Goal: Register for event/course

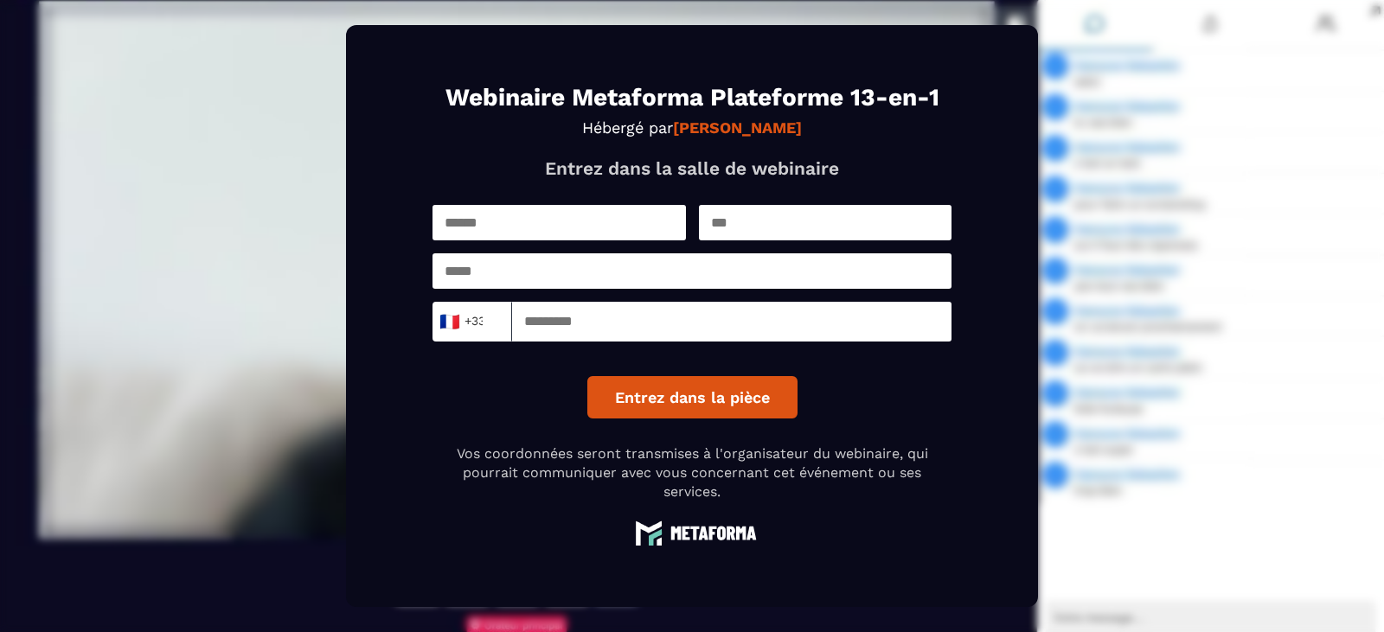
click at [505, 224] on input "text" at bounding box center [560, 222] width 254 height 35
type input "******"
type input "**********"
click at [562, 323] on input at bounding box center [732, 322] width 440 height 40
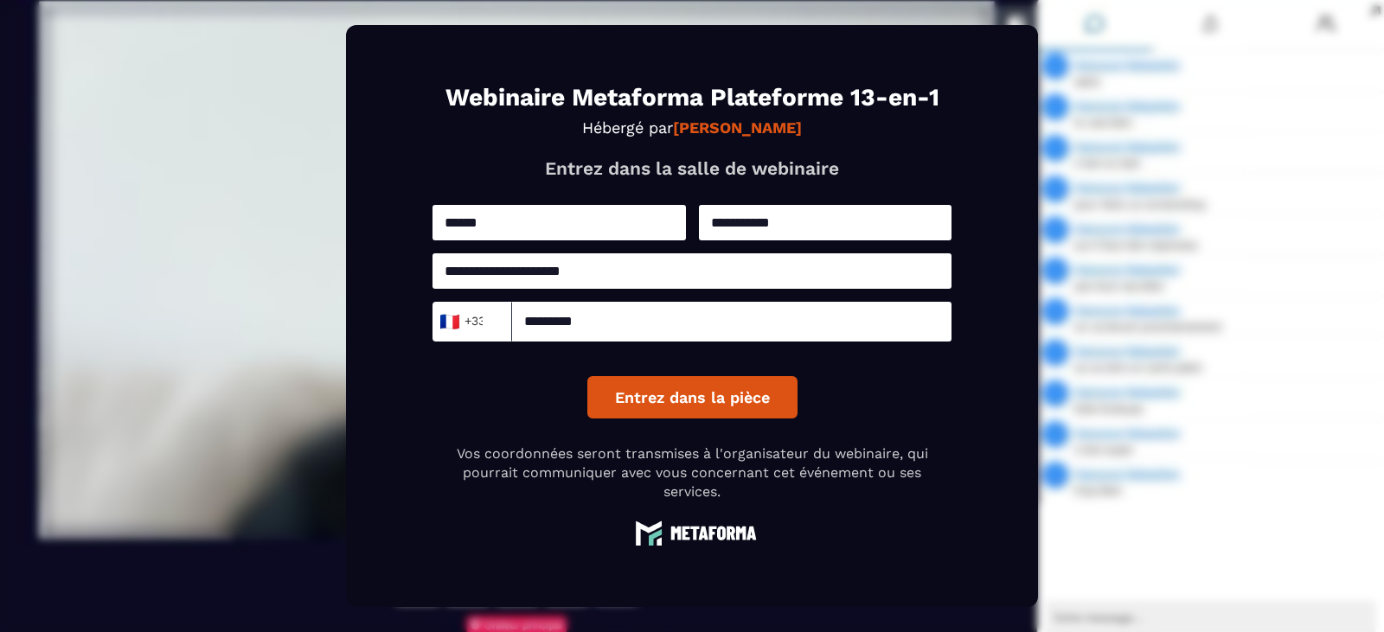
type input "*********"
click at [725, 398] on button "Entrez dans la pièce" at bounding box center [692, 397] width 210 height 42
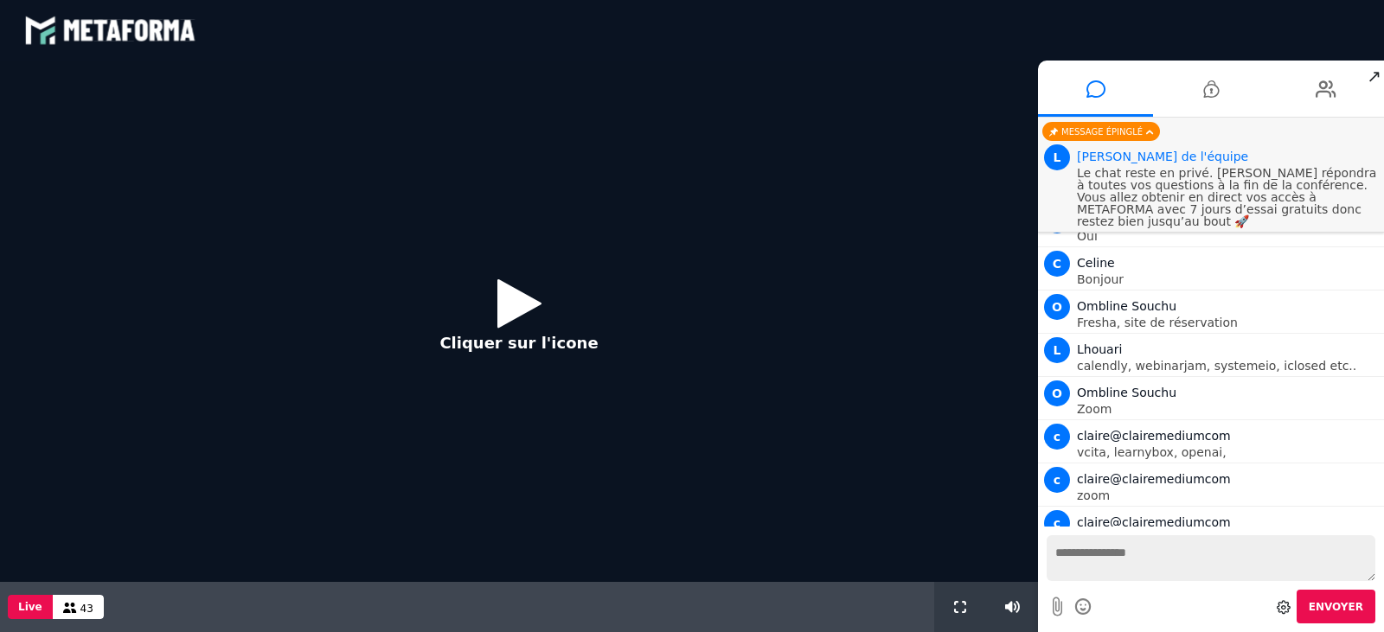
scroll to position [492, 0]
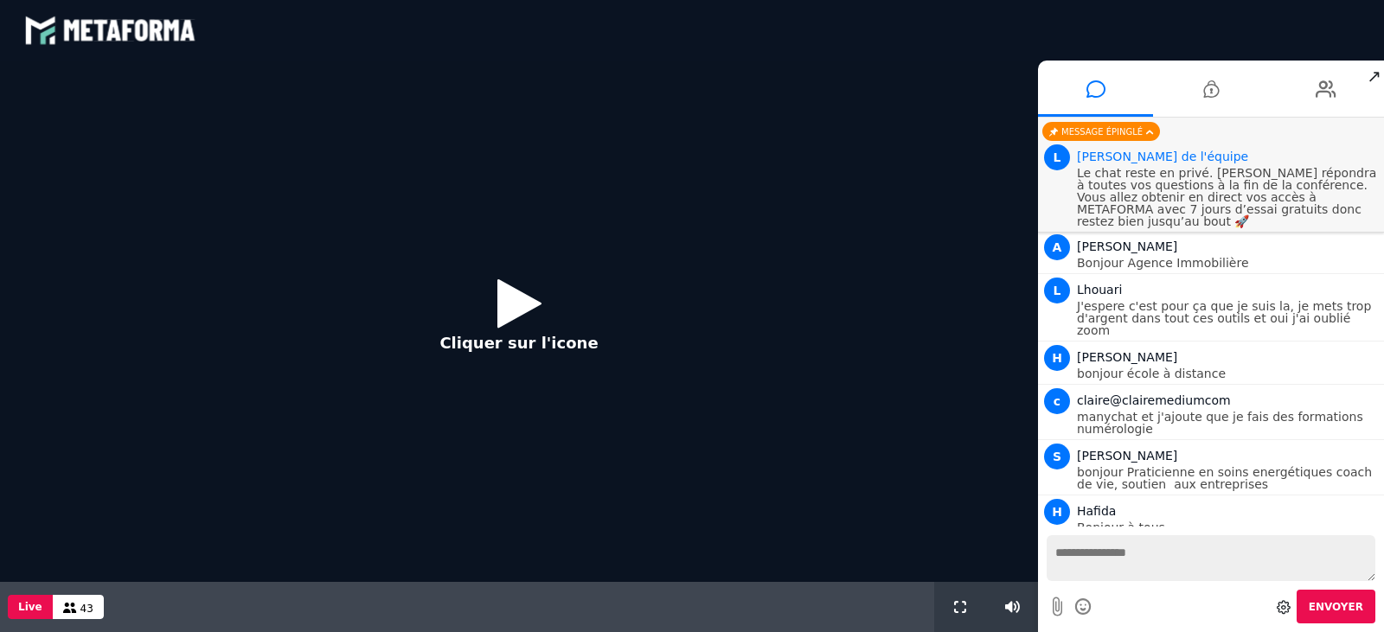
click at [511, 308] on icon at bounding box center [520, 303] width 44 height 56
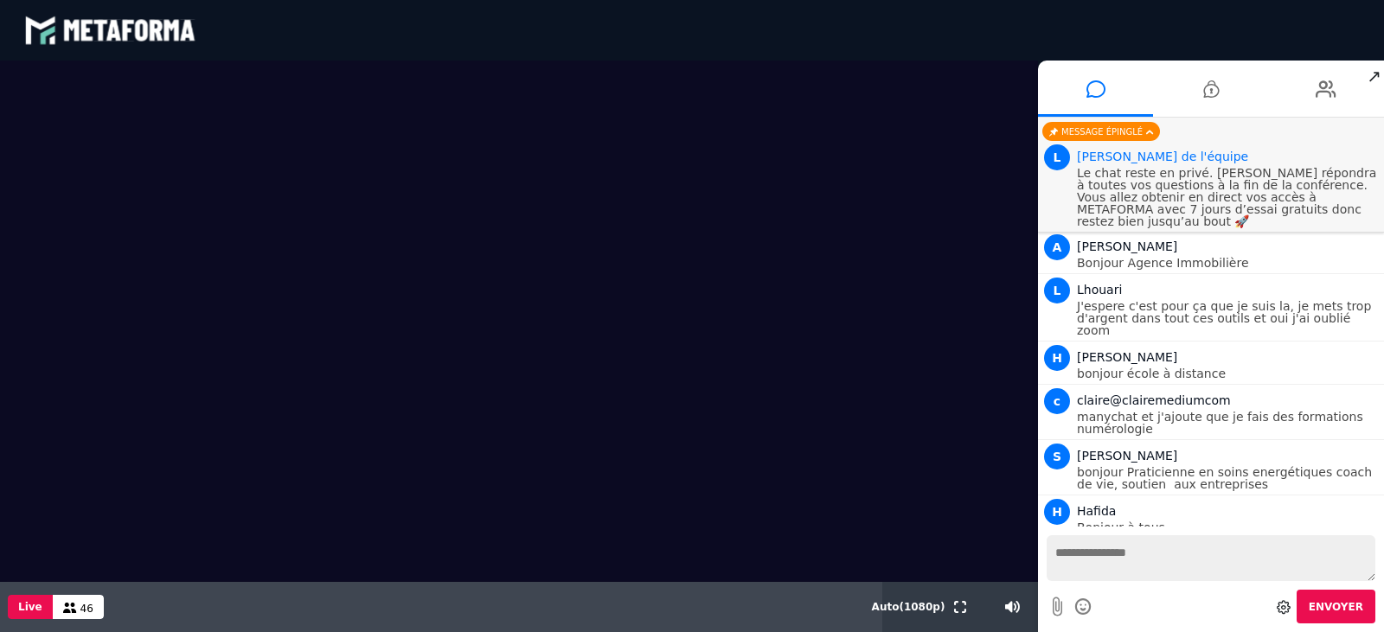
click at [1136, 560] on textarea at bounding box center [1211, 559] width 329 height 46
type textarea "**********"
click at [1209, 93] on icon at bounding box center [1212, 88] width 16 height 43
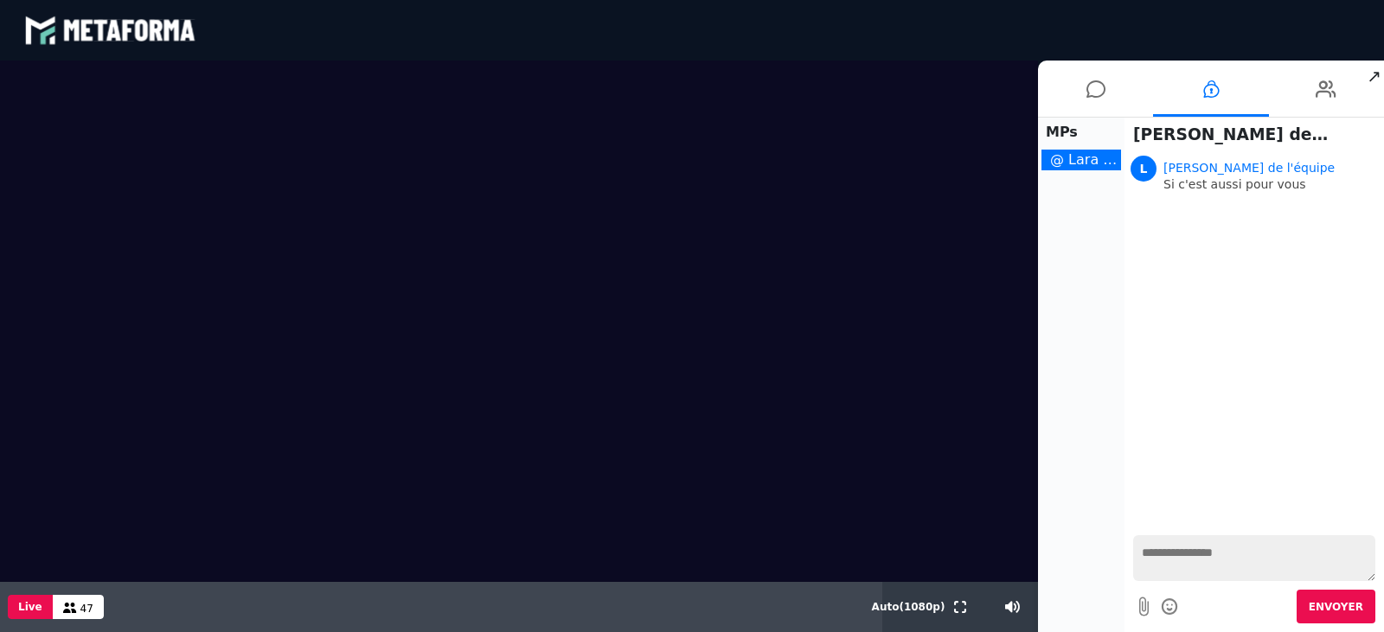
click at [1198, 554] on textarea at bounding box center [1254, 559] width 242 height 46
type textarea "**********"
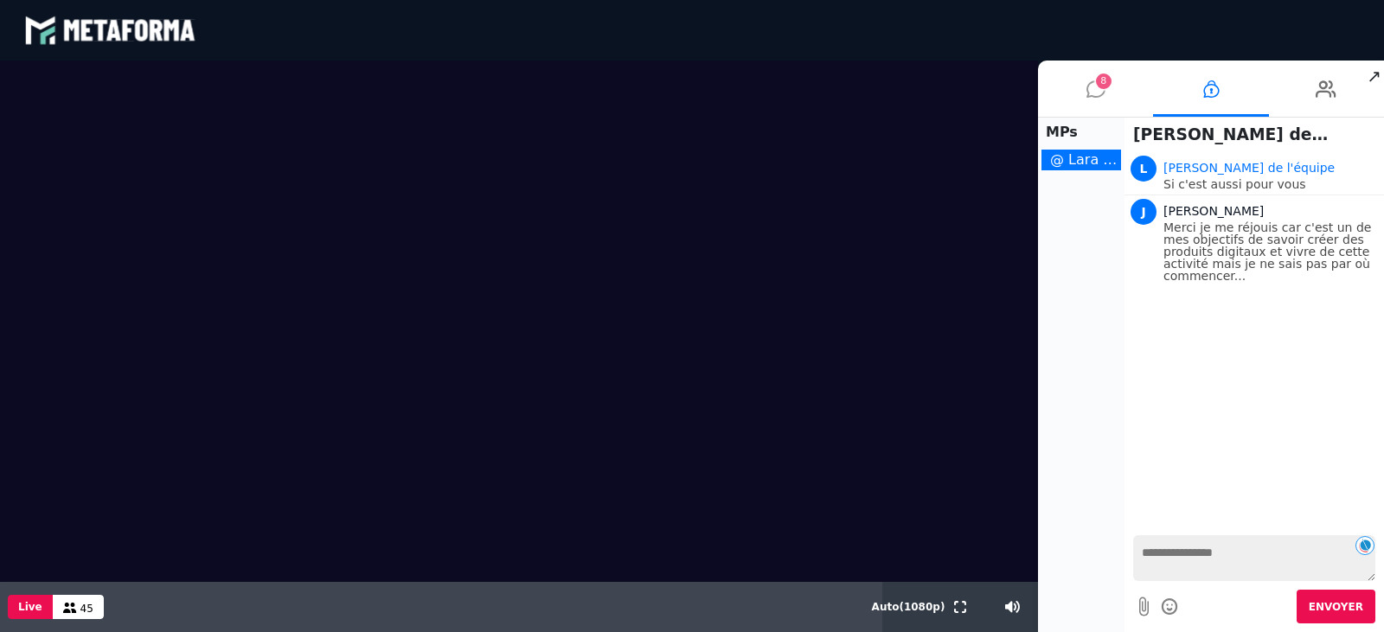
click at [1098, 85] on span "8" at bounding box center [1104, 82] width 16 height 16
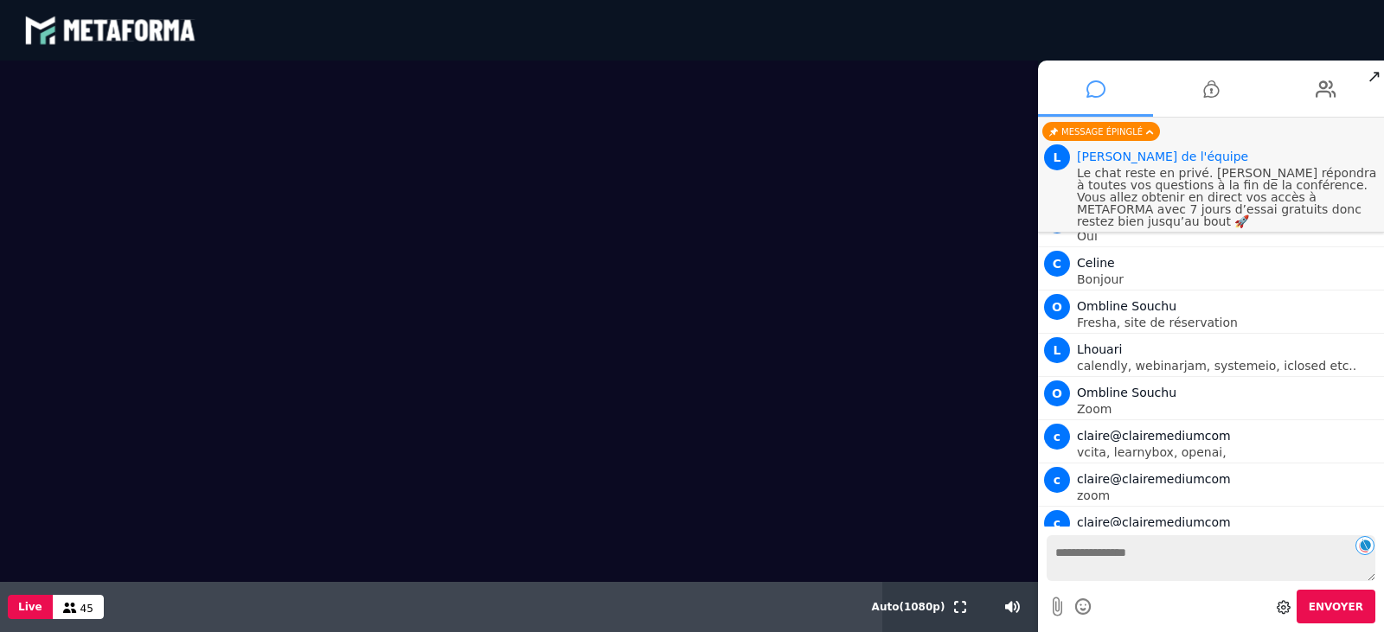
scroll to position [838, 0]
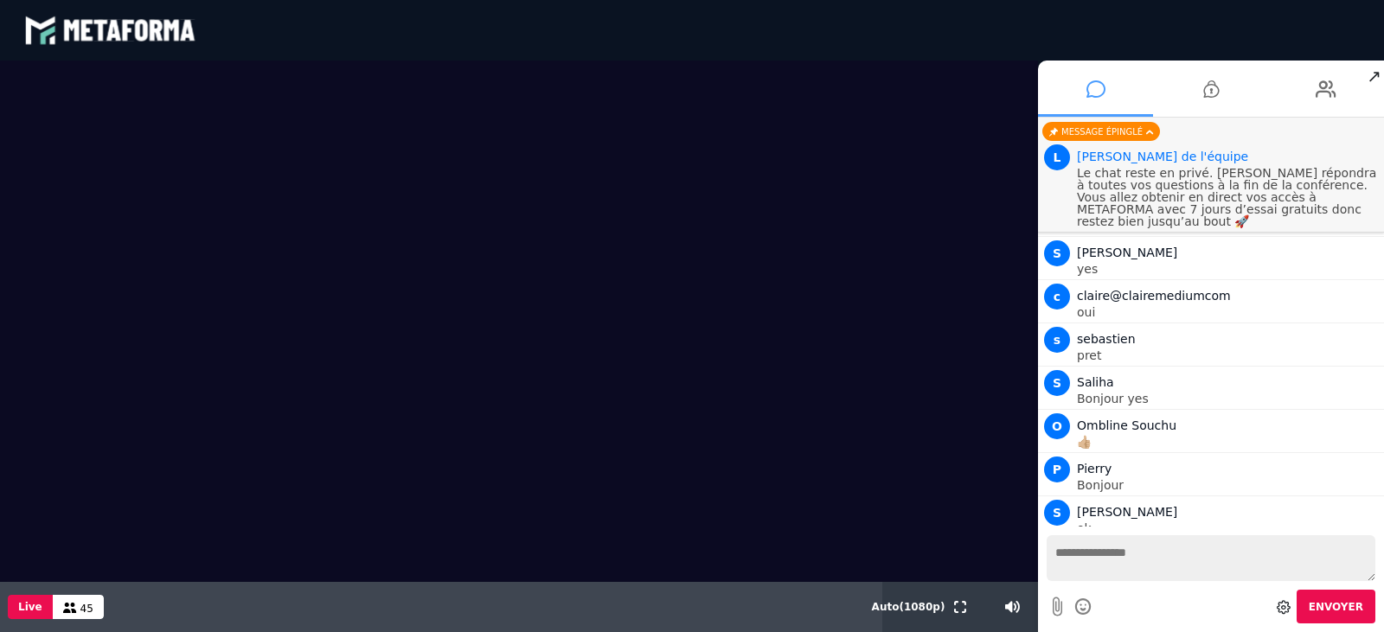
click at [455, 231] on video at bounding box center [519, 322] width 1038 height 522
drag, startPoint x: 966, startPoint y: 606, endPoint x: 966, endPoint y: 710, distance: 104.7
click at [966, 606] on icon at bounding box center [960, 607] width 12 height 12
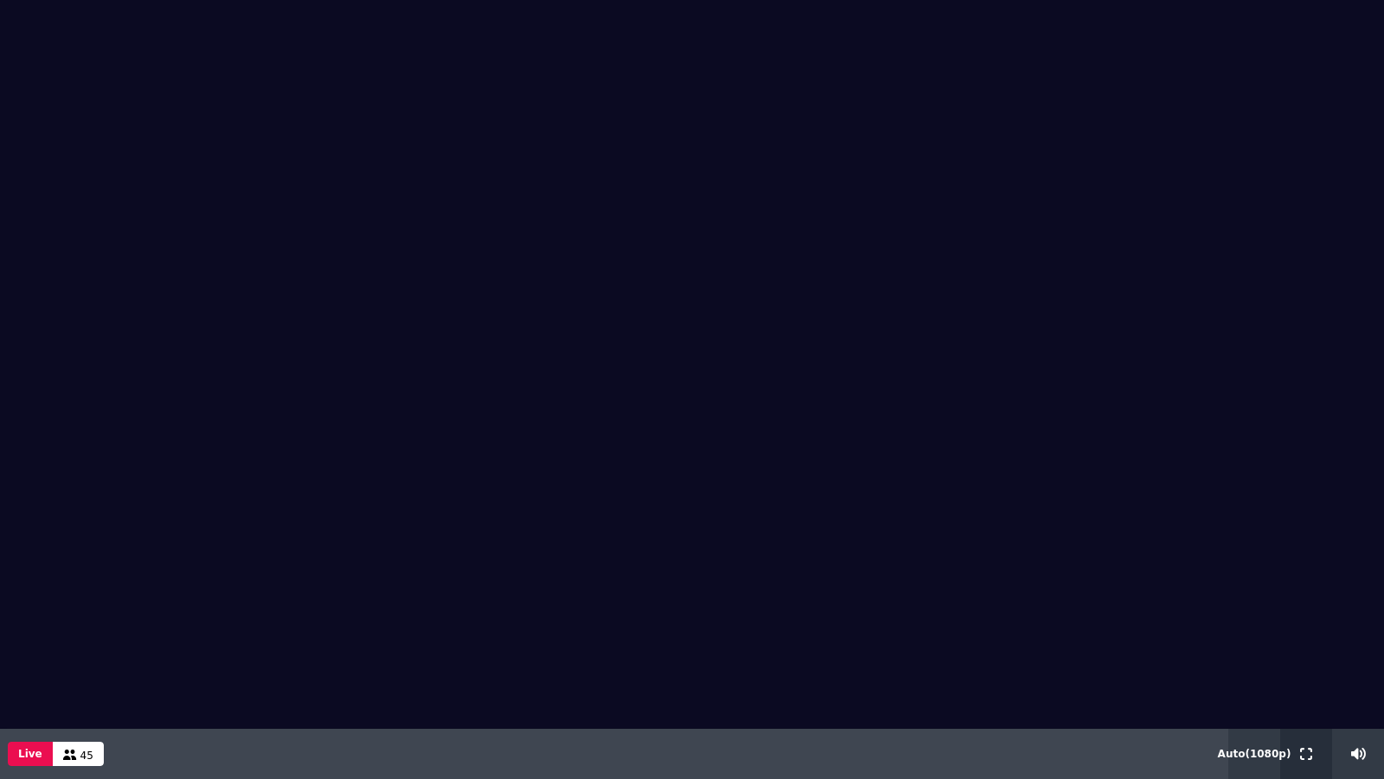
click at [1302, 632] on icon at bounding box center [1306, 754] width 12 height 12
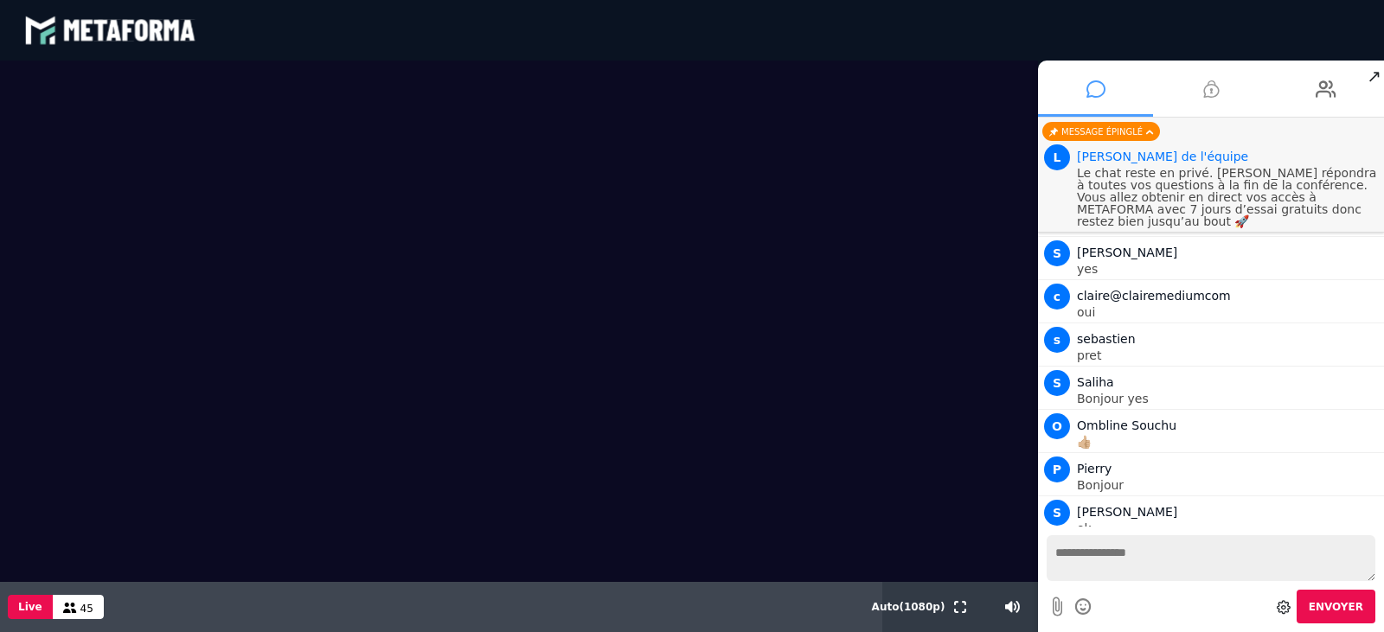
click at [1210, 95] on icon at bounding box center [1212, 88] width 16 height 43
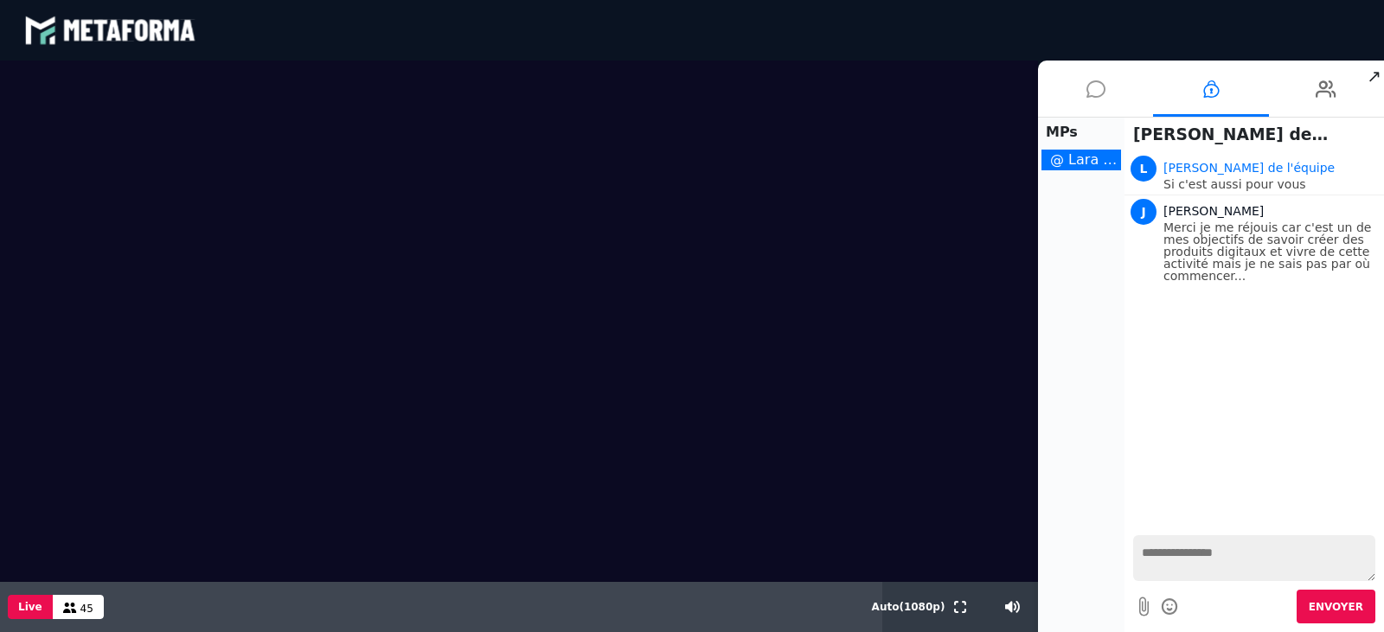
click at [1101, 84] on icon at bounding box center [1096, 88] width 19 height 43
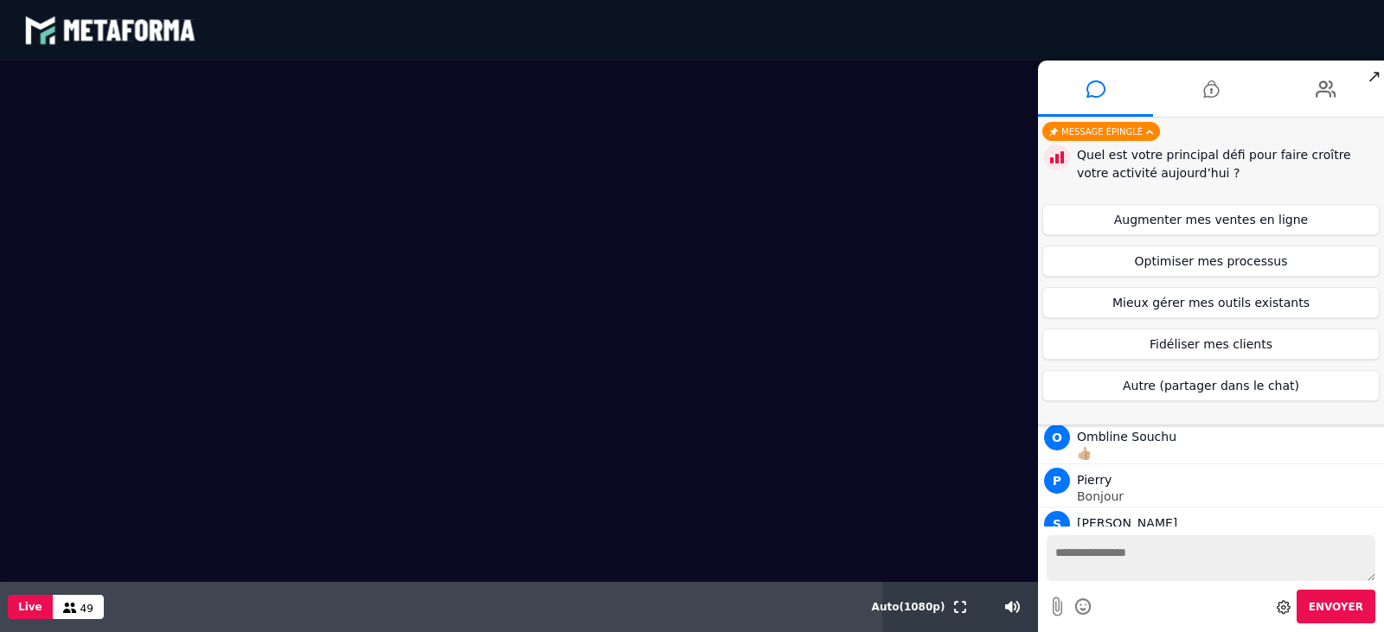
scroll to position [960, 0]
click at [1216, 215] on button "Augmenter mes ventes en ligne" at bounding box center [1211, 219] width 337 height 31
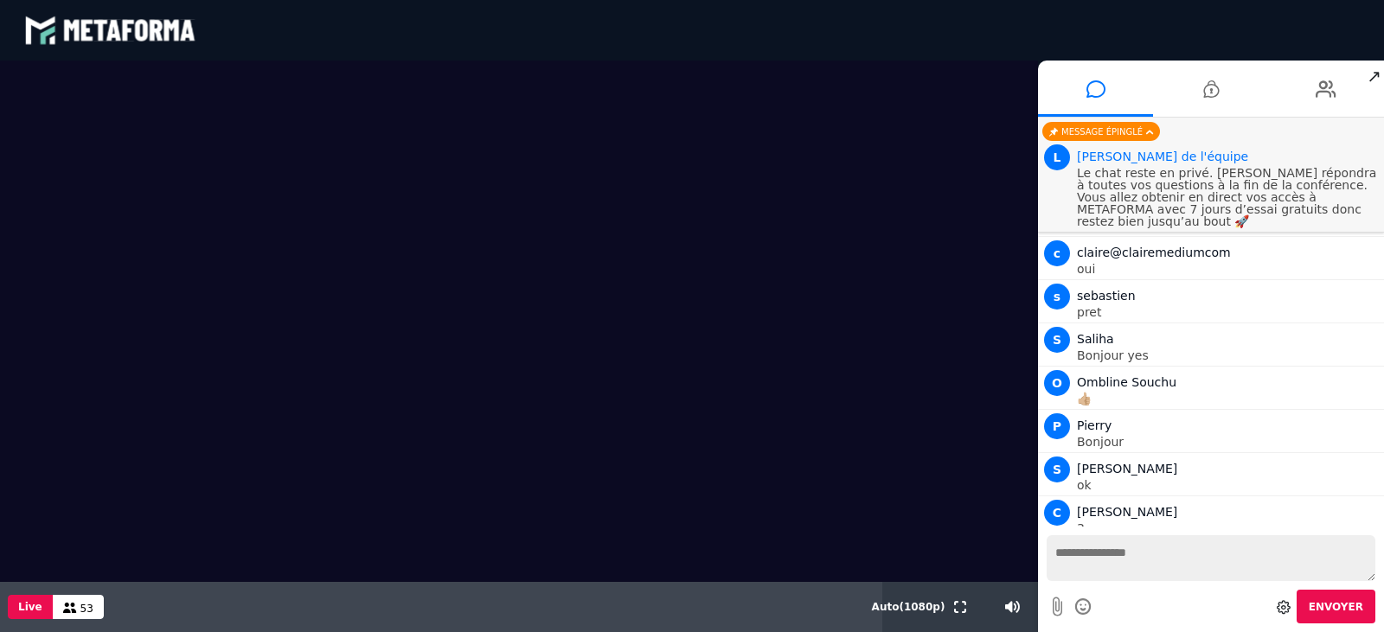
scroll to position [948, 0]
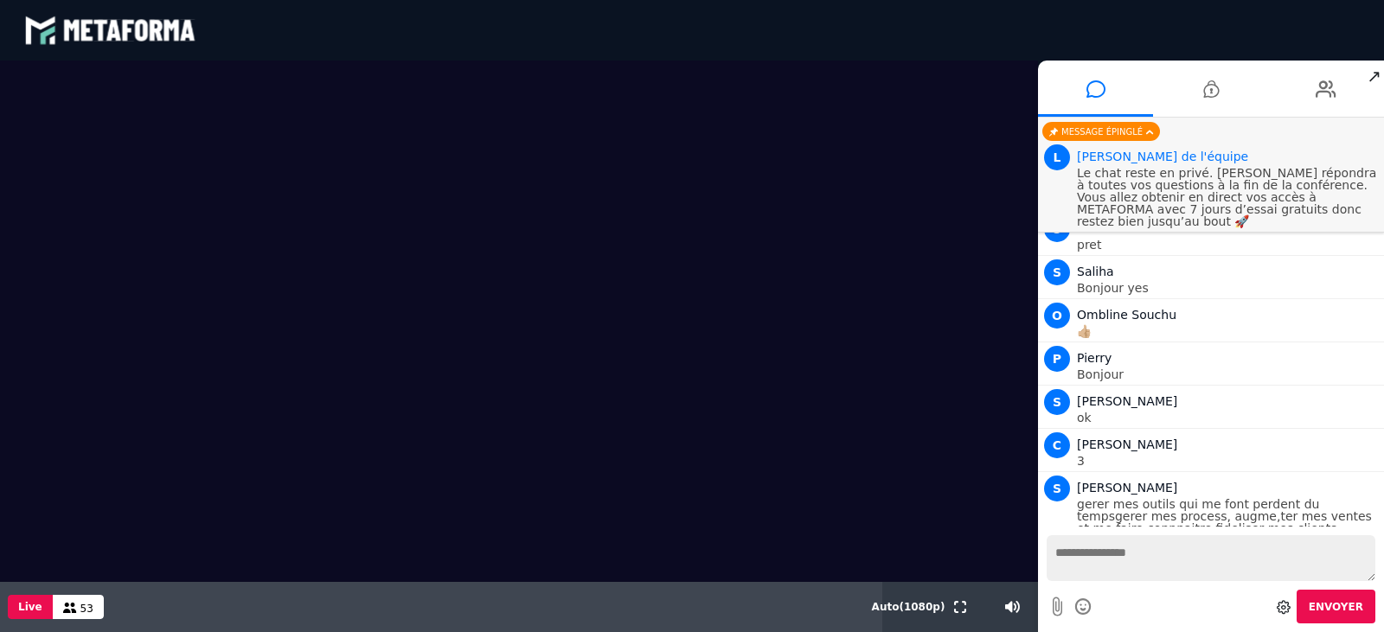
click at [1197, 509] on div "Nouveaux messages c claire@clairemediumcom Bionjour L Lhouari yes O Ombline Sou…" at bounding box center [1211, 322] width 346 height 409
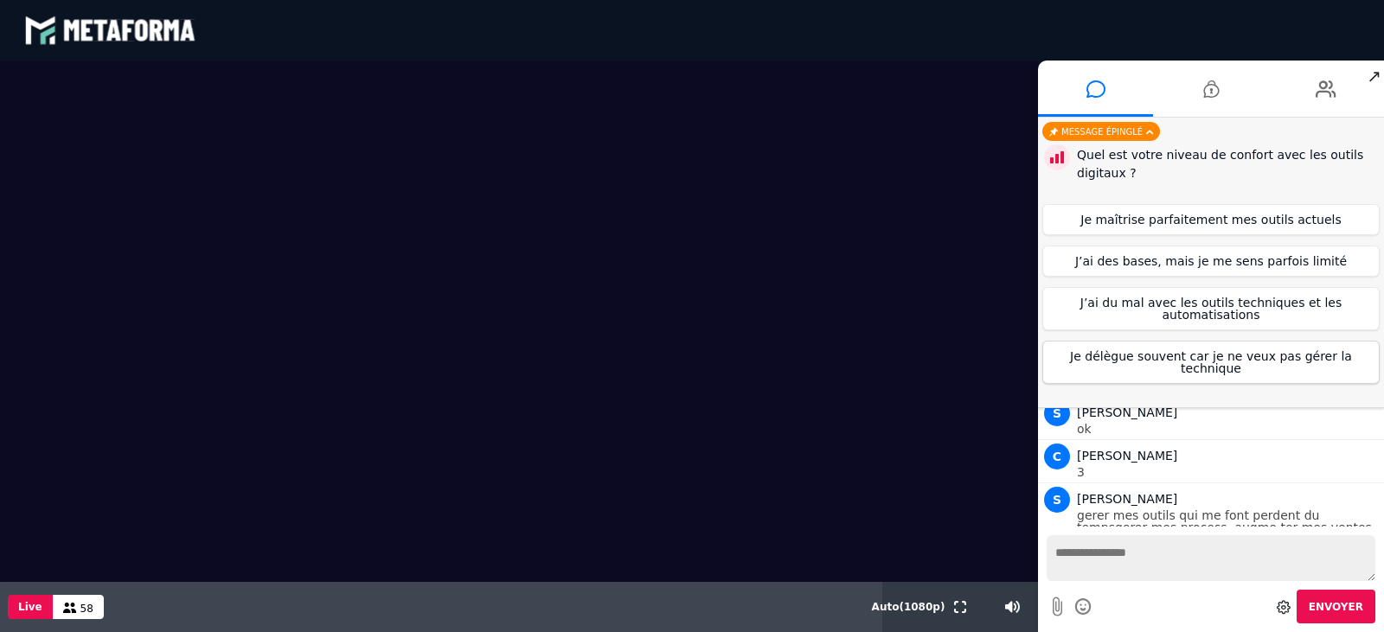
click at [1274, 356] on button "Je délègue souvent car je ne veux pas gérer la technique" at bounding box center [1211, 362] width 337 height 43
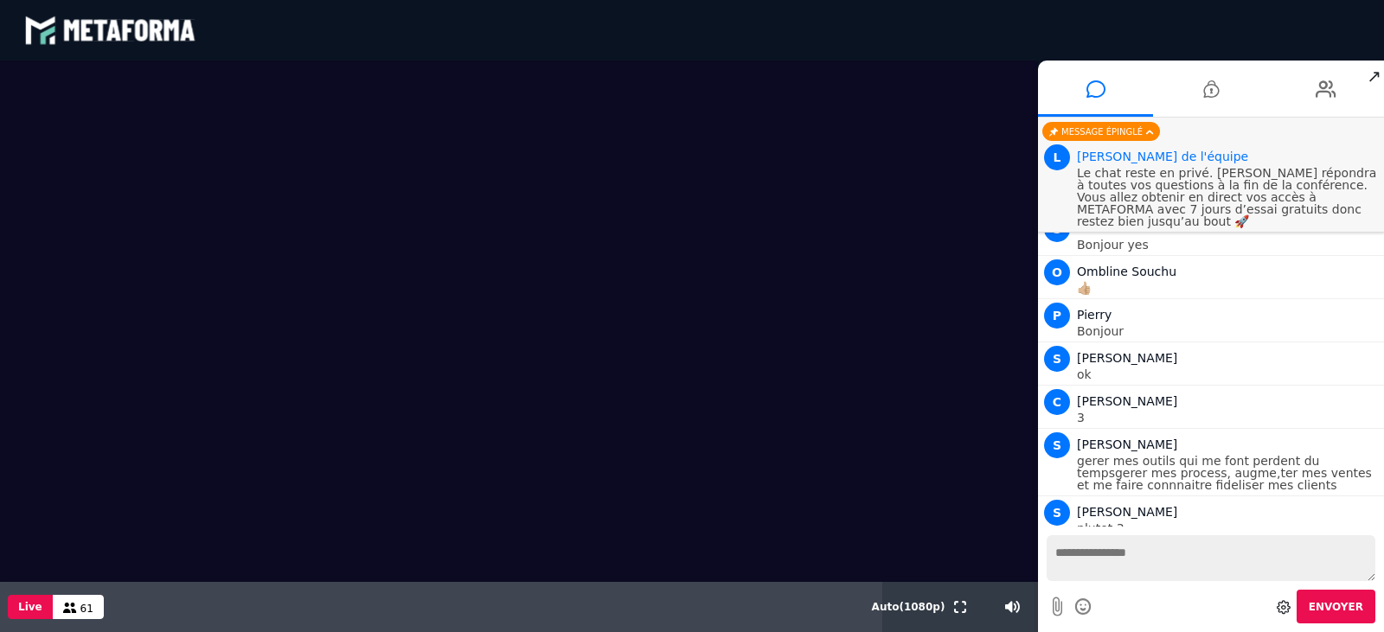
scroll to position [1047, 0]
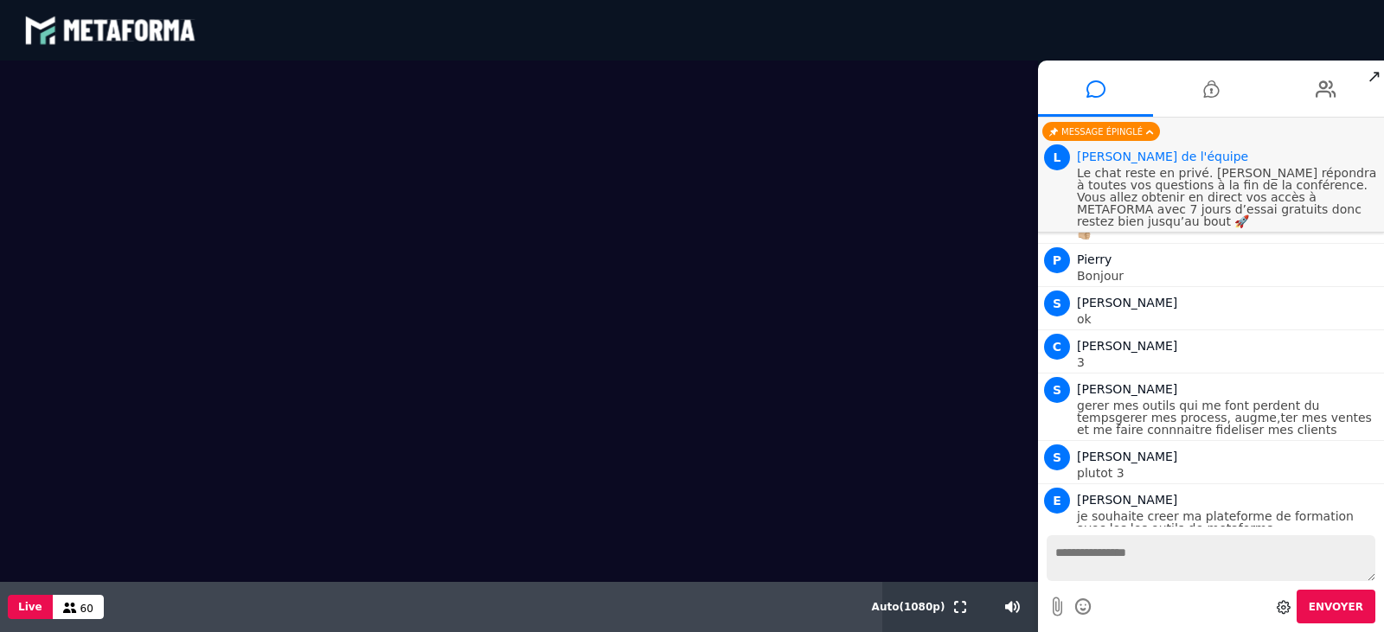
click at [1152, 561] on textarea at bounding box center [1211, 559] width 329 height 46
type textarea "*"
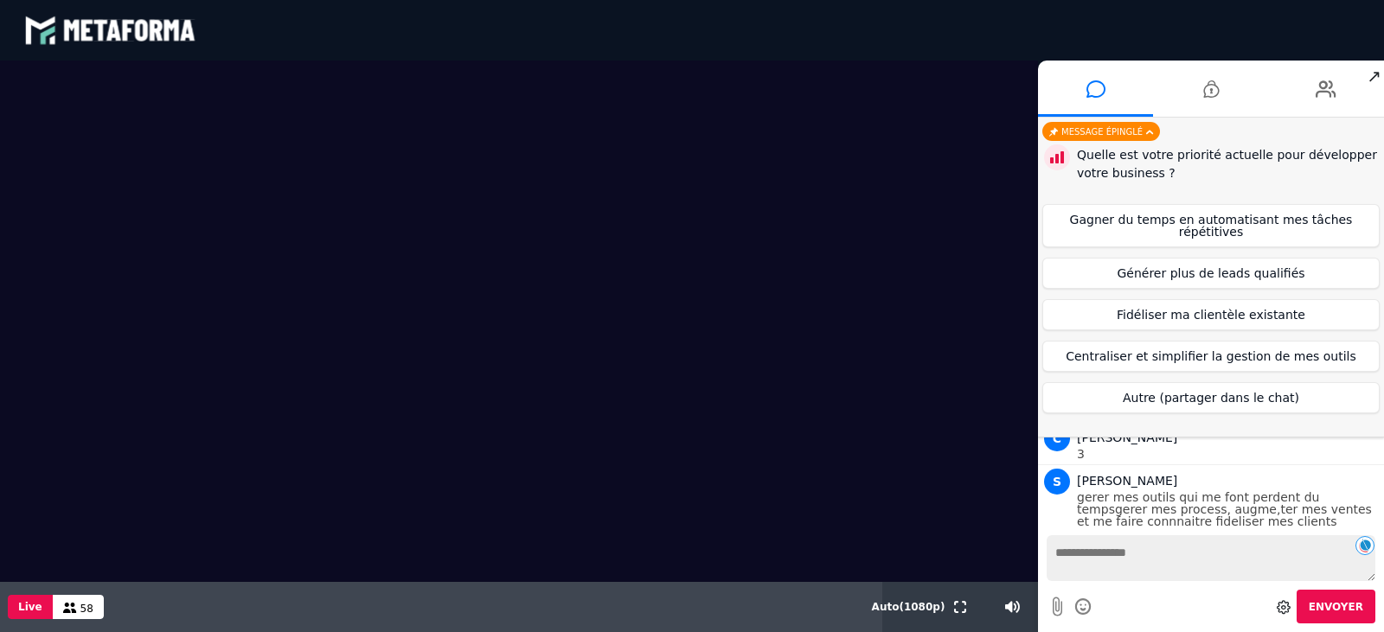
scroll to position [1127, 0]
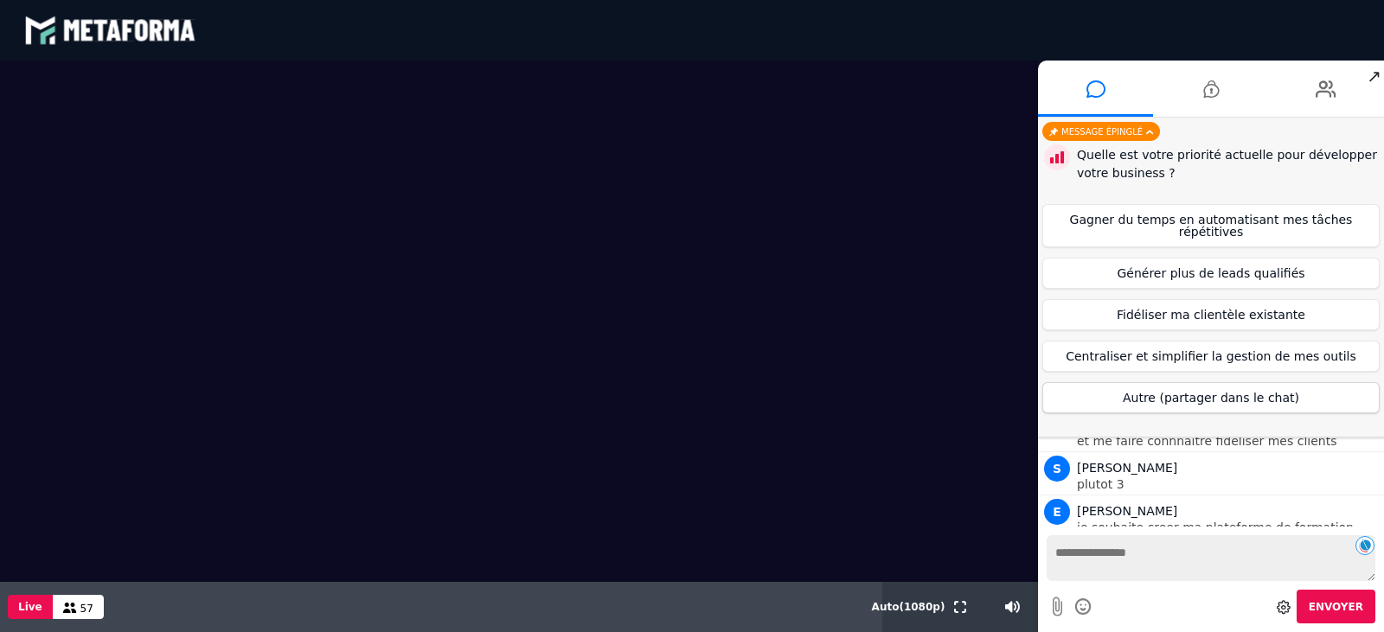
click at [1183, 388] on button "Autre (partager dans le chat)" at bounding box center [1211, 397] width 337 height 31
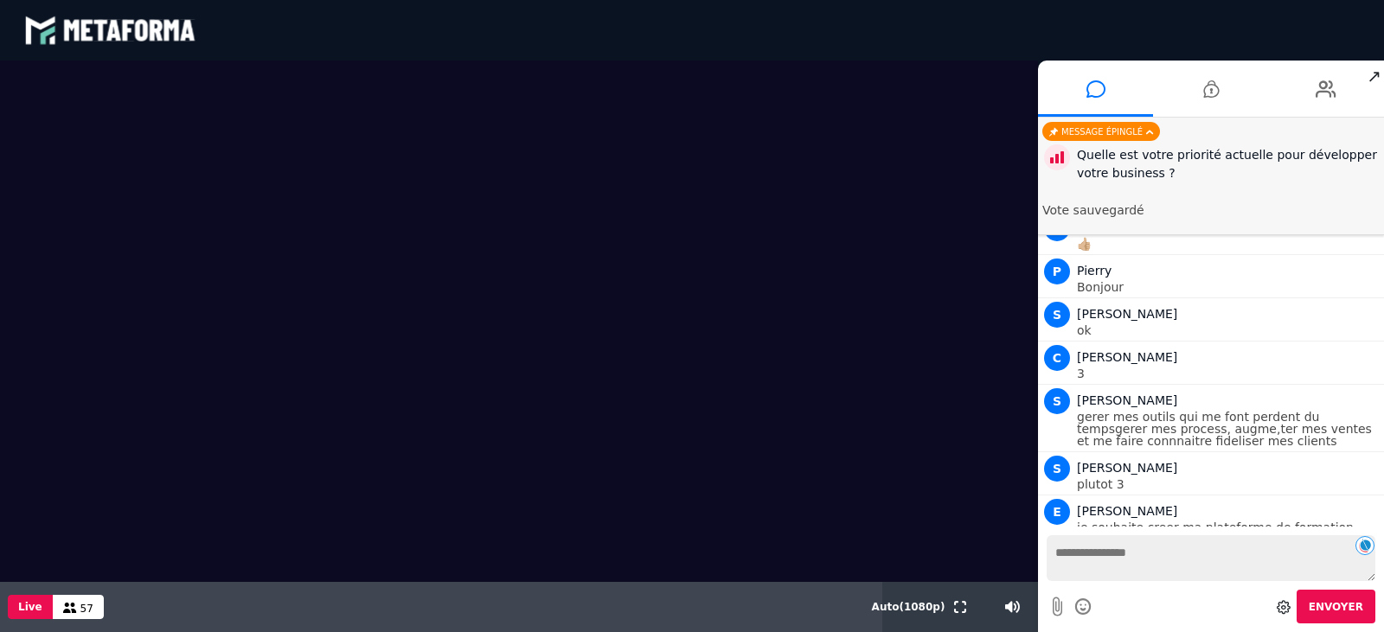
click at [1126, 549] on textarea at bounding box center [1211, 559] width 329 height 46
type textarea "**********"
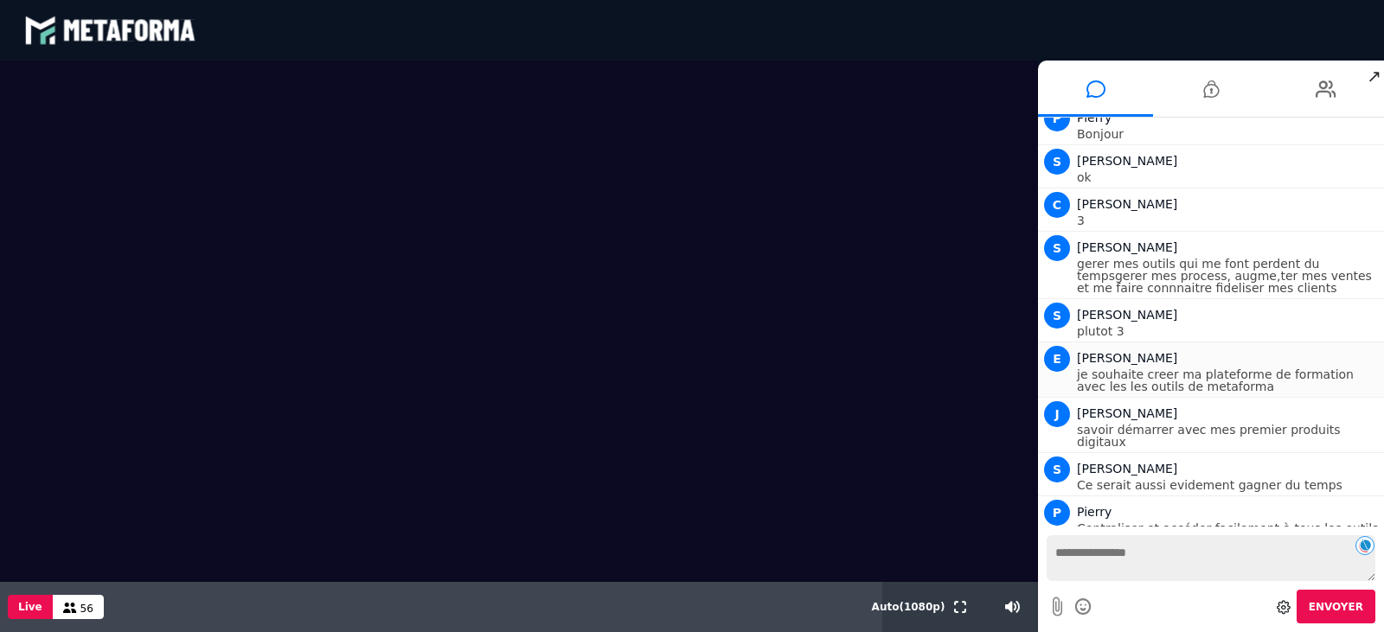
scroll to position [1312, 0]
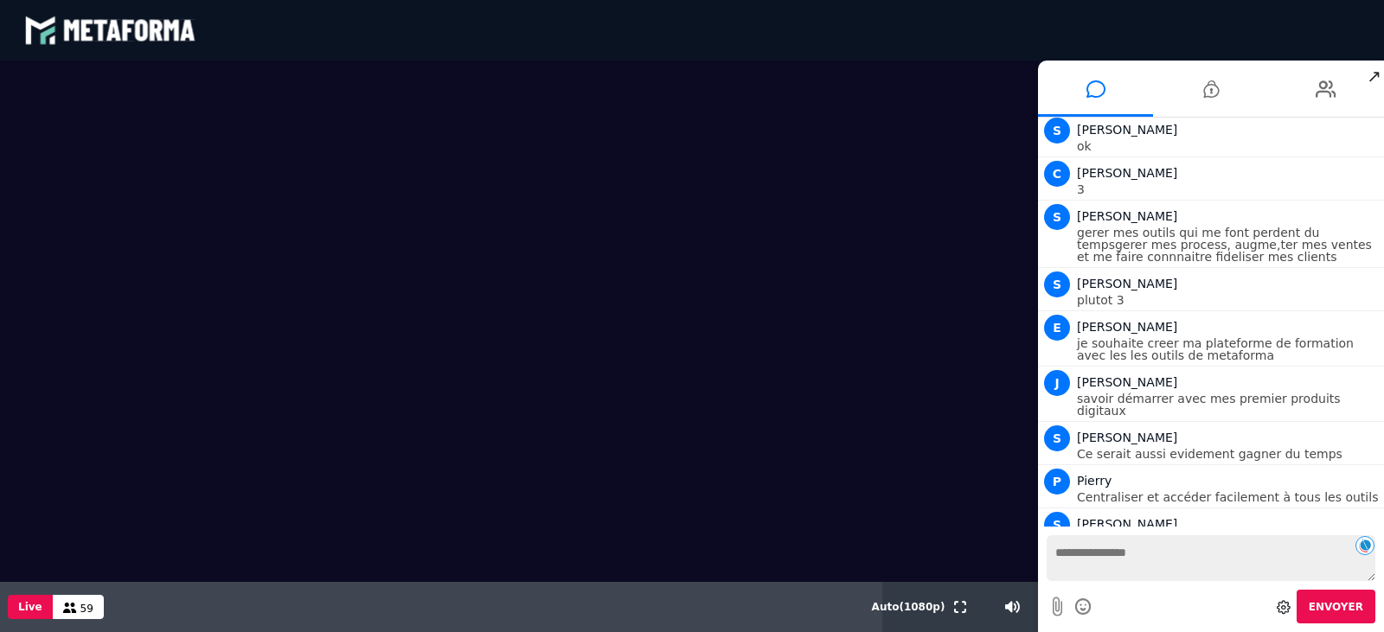
click at [1093, 557] on textarea at bounding box center [1211, 559] width 329 height 46
type textarea "*"
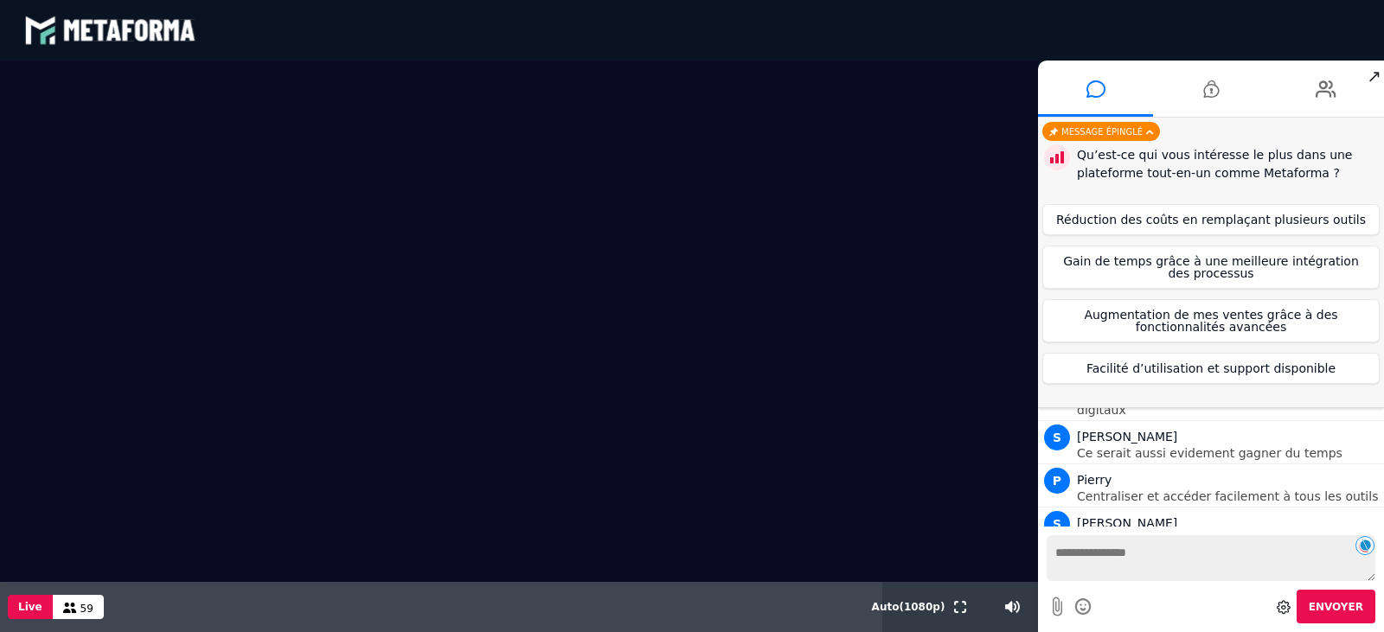
click at [1093, 556] on textarea at bounding box center [1211, 559] width 329 height 46
click at [1226, 316] on button "Augmentation de mes ventes grâce à des fonctionnalités avancées" at bounding box center [1211, 320] width 337 height 43
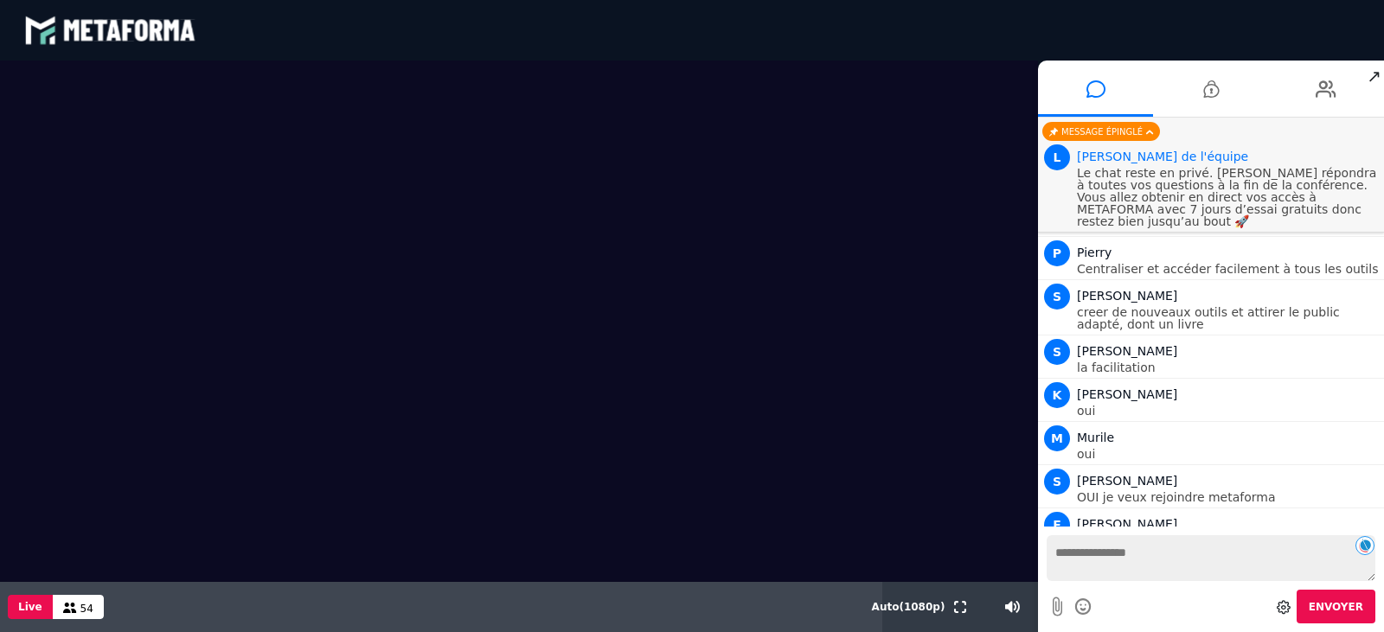
scroll to position [1492, 0]
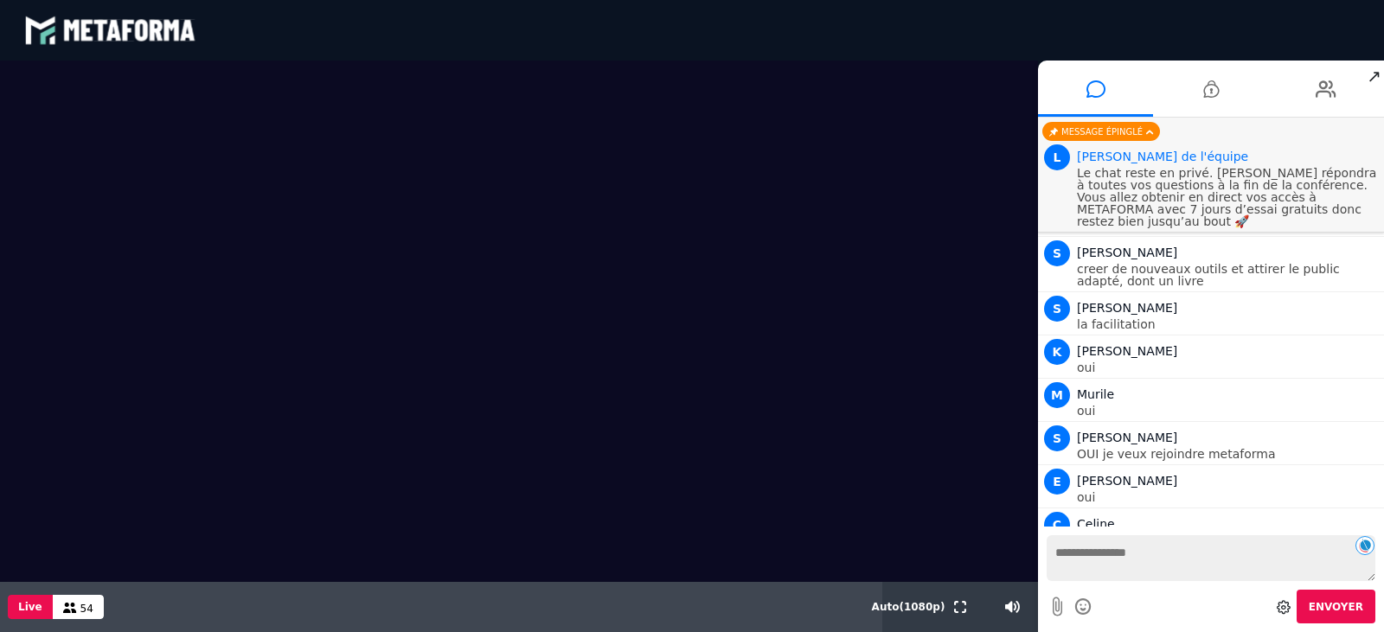
click at [1152, 556] on textarea at bounding box center [1211, 559] width 329 height 46
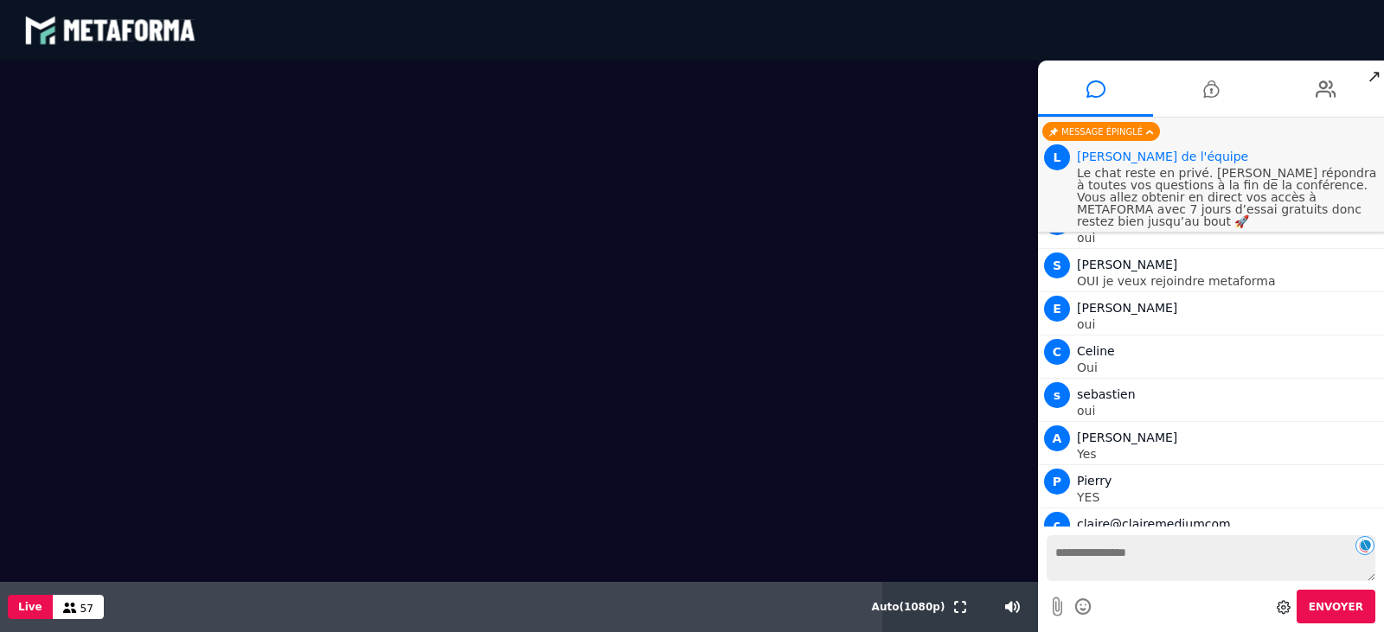
scroll to position [1708, 0]
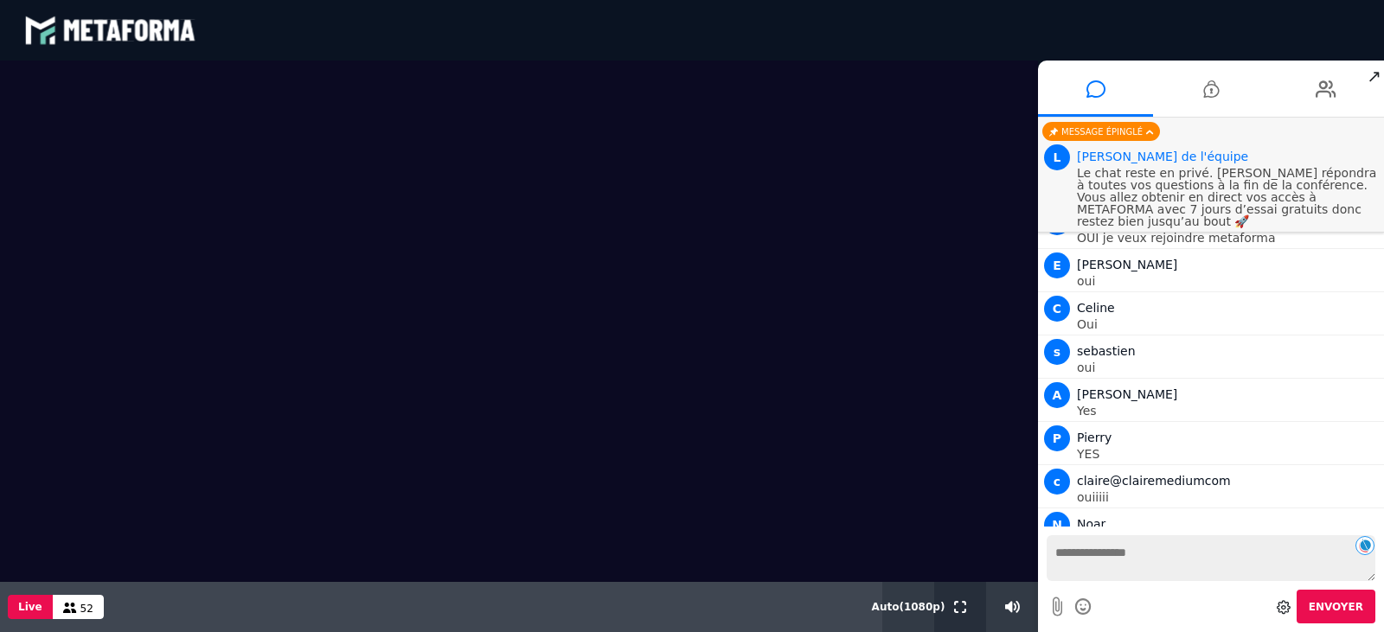
drag, startPoint x: 961, startPoint y: 603, endPoint x: 961, endPoint y: 708, distance: 104.7
click at [961, 603] on icon at bounding box center [960, 607] width 12 height 12
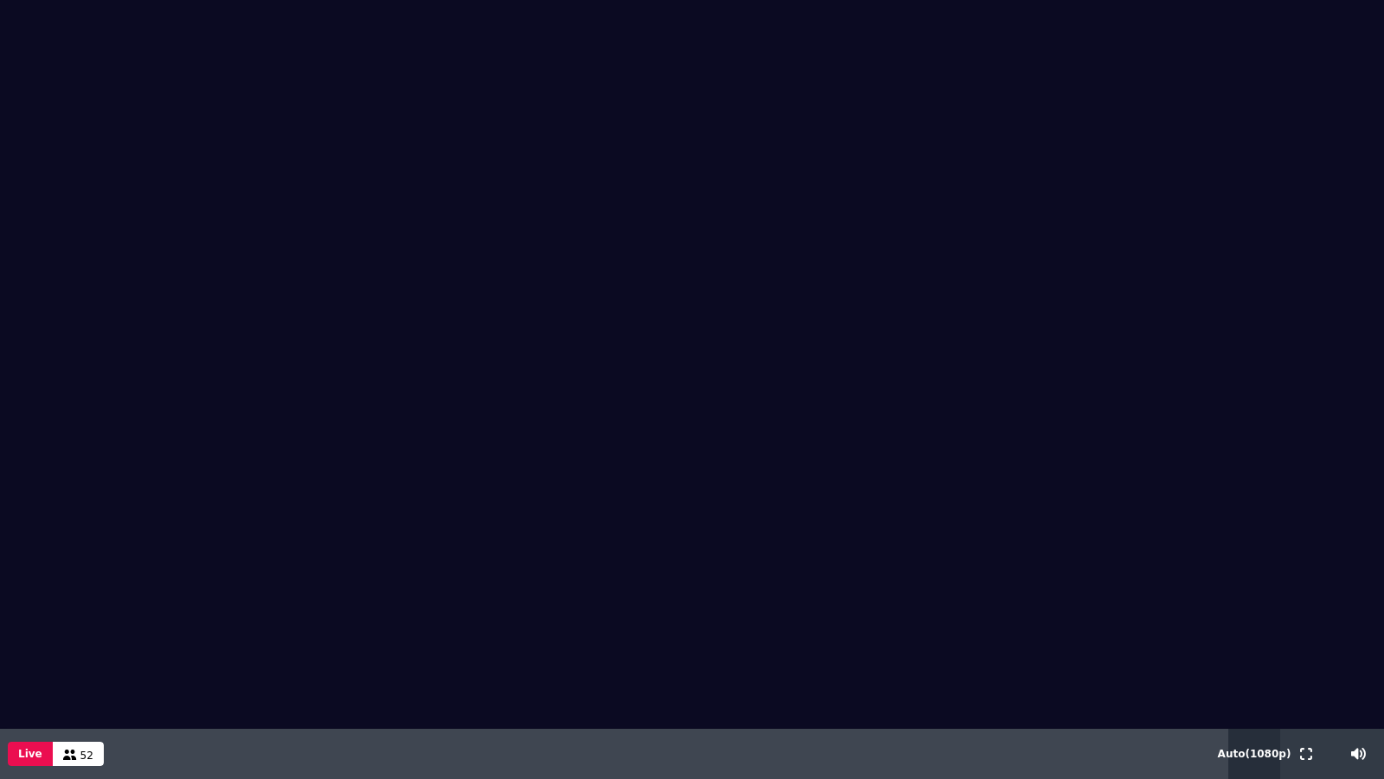
click at [1251, 632] on span "Auto ( 1080 p)" at bounding box center [1255, 754] width 74 height 12
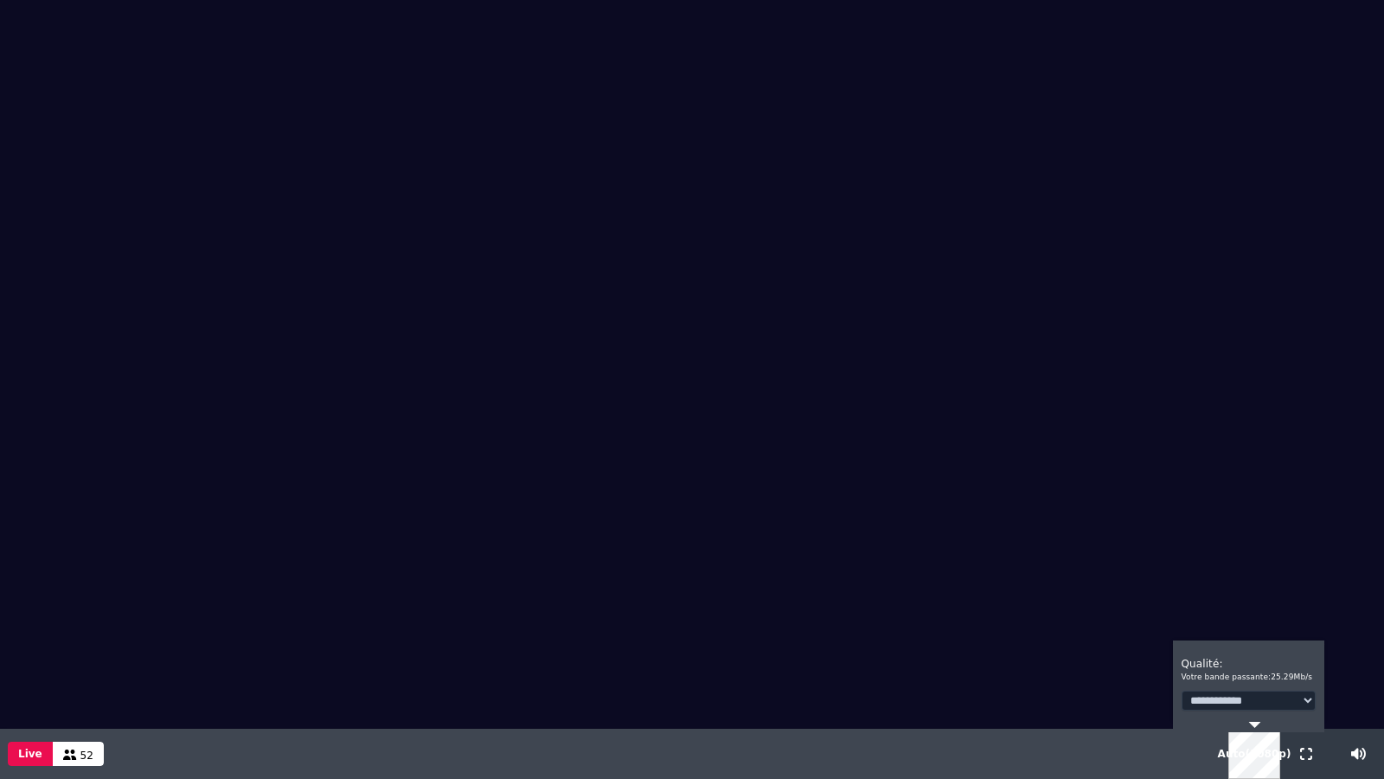
click at [1305, 632] on select "**********" at bounding box center [1249, 700] width 134 height 20
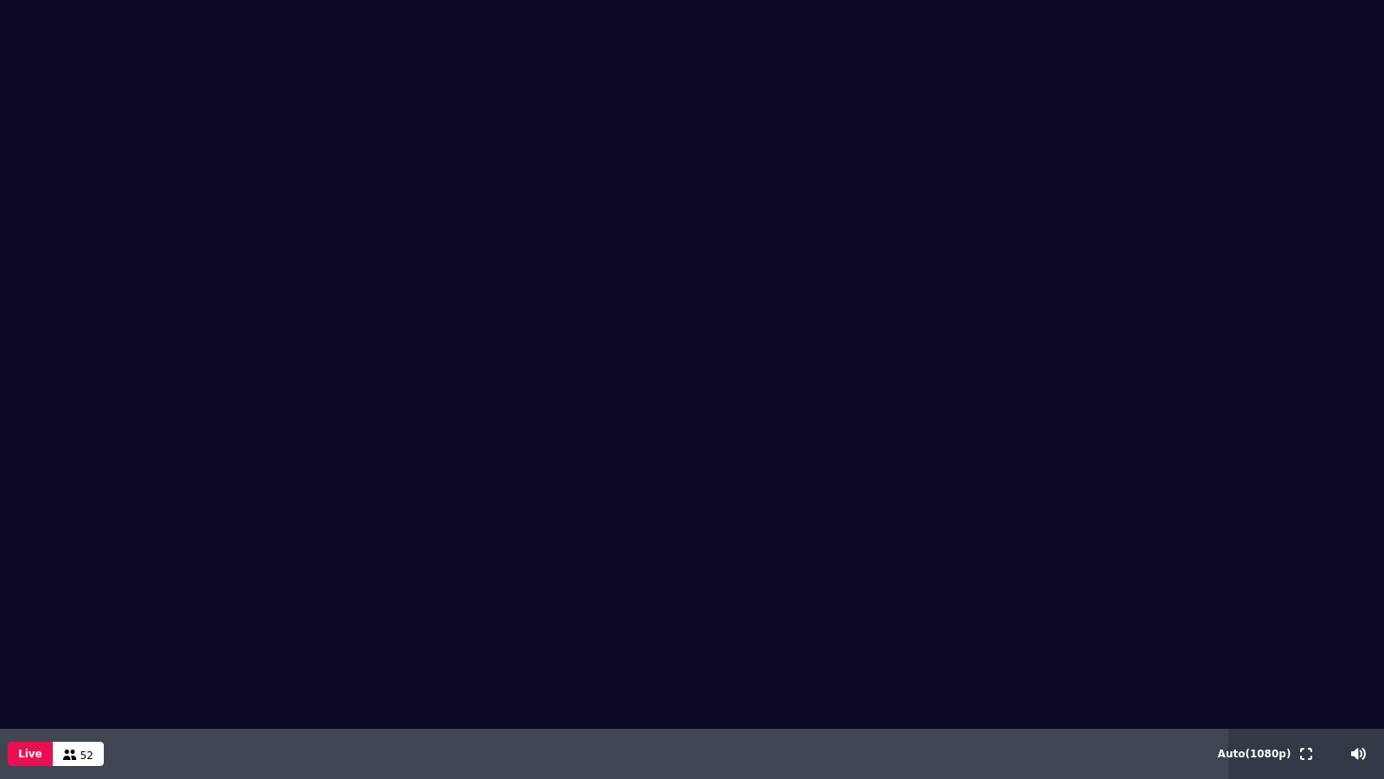
click at [1054, 632] on div "Live 52" at bounding box center [614, 754] width 1229 height 50
click at [1310, 632] on icon at bounding box center [1306, 754] width 12 height 12
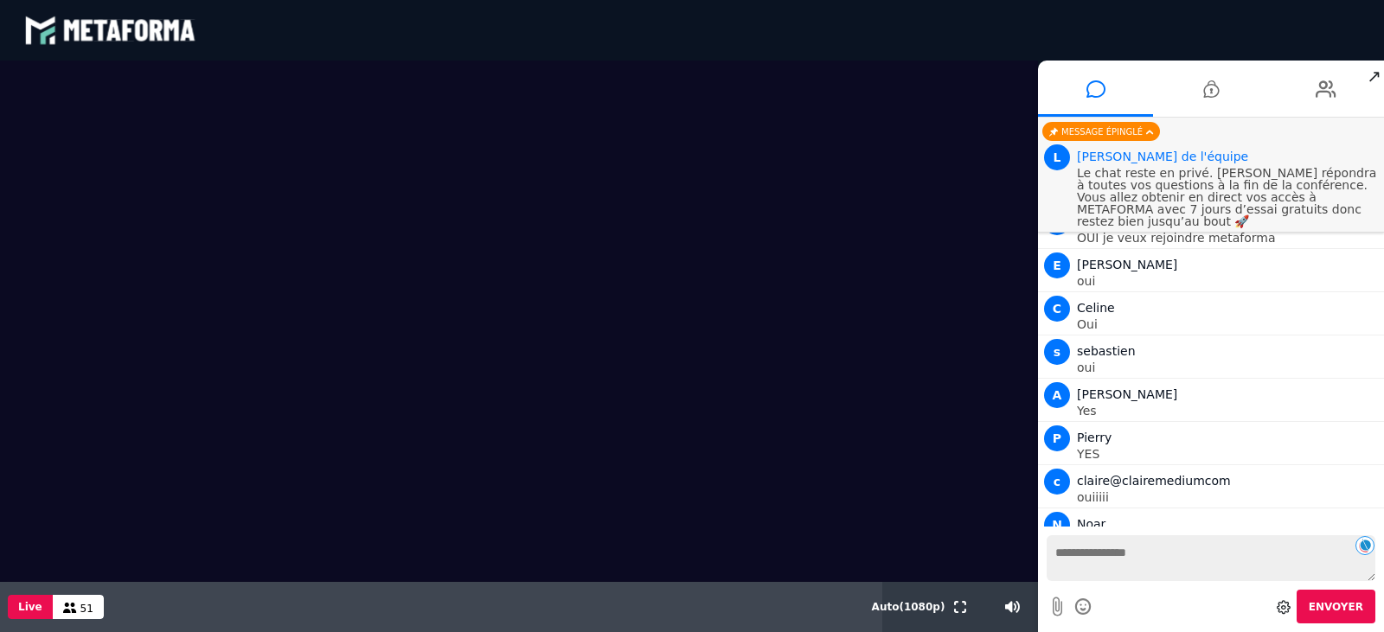
click at [1088, 562] on textarea at bounding box center [1211, 559] width 329 height 46
type textarea "**********"
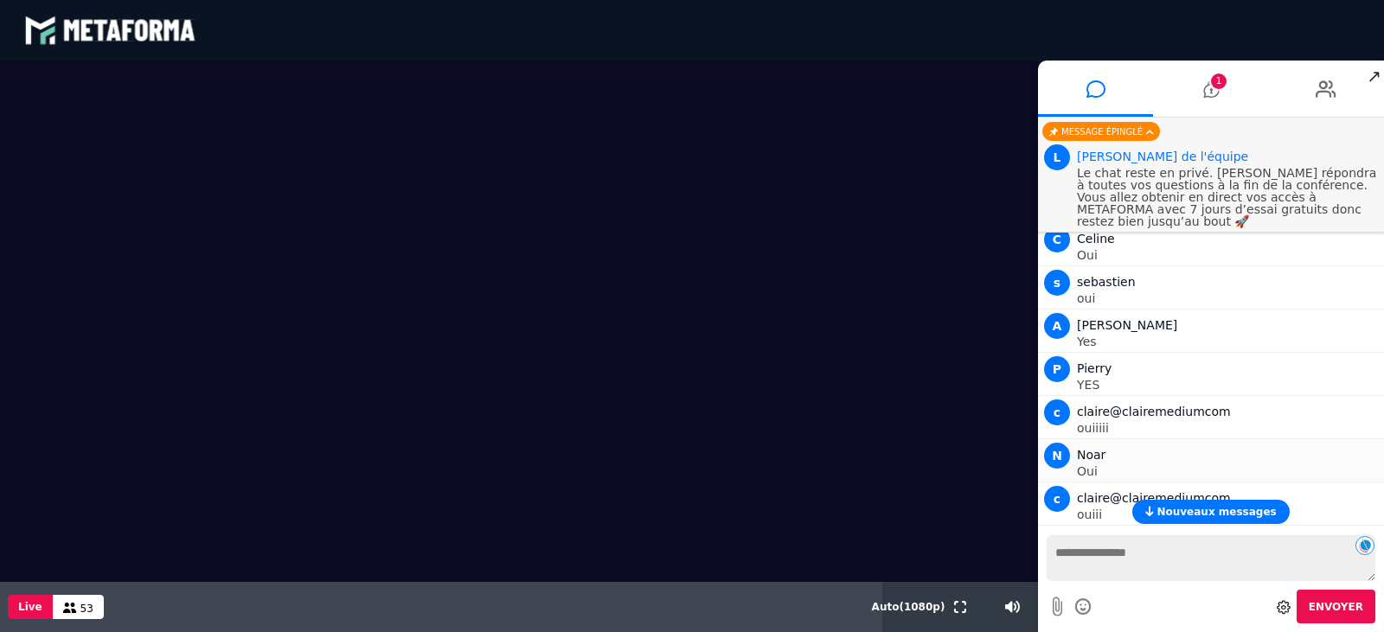
scroll to position [1795, 0]
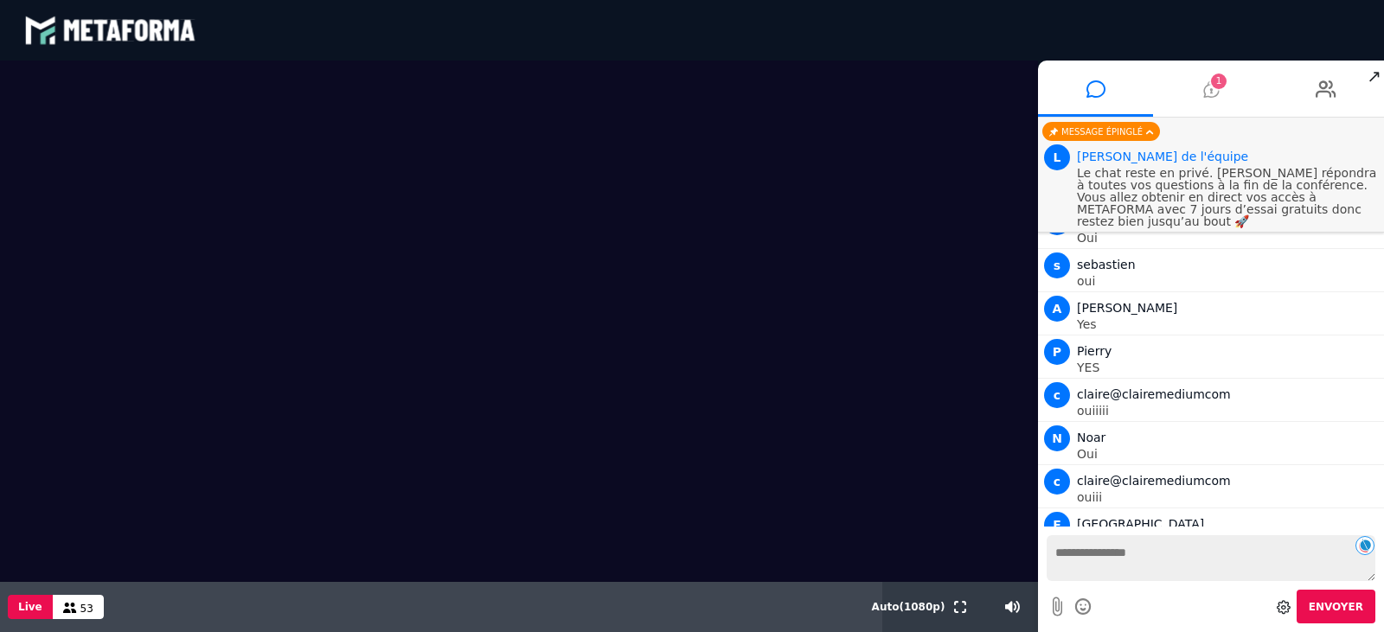
click at [1213, 90] on icon at bounding box center [1212, 88] width 16 height 43
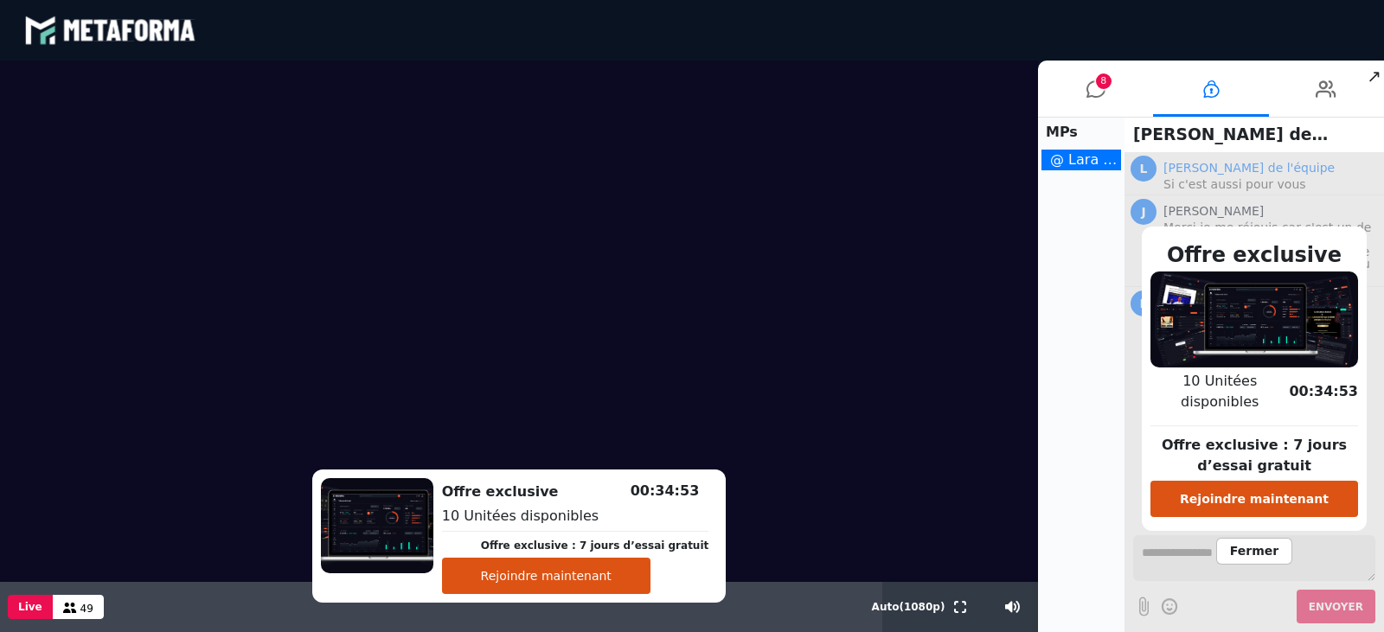
click at [1292, 491] on button "Rejoindre maintenant" at bounding box center [1255, 499] width 208 height 36
click at [1252, 540] on span "Fermer" at bounding box center [1255, 551] width 76 height 27
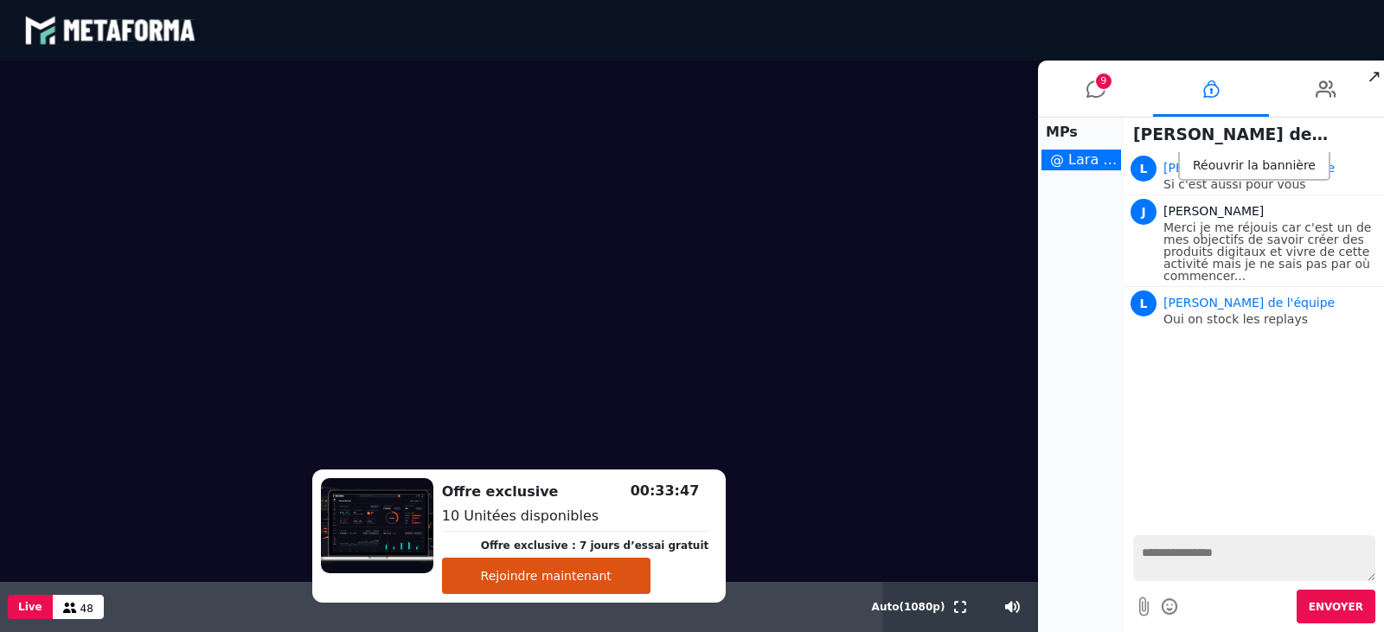
click at [1172, 567] on textarea at bounding box center [1254, 559] width 242 height 46
type textarea "**********"
click at [1340, 607] on span "Envoyer" at bounding box center [1336, 607] width 55 height 12
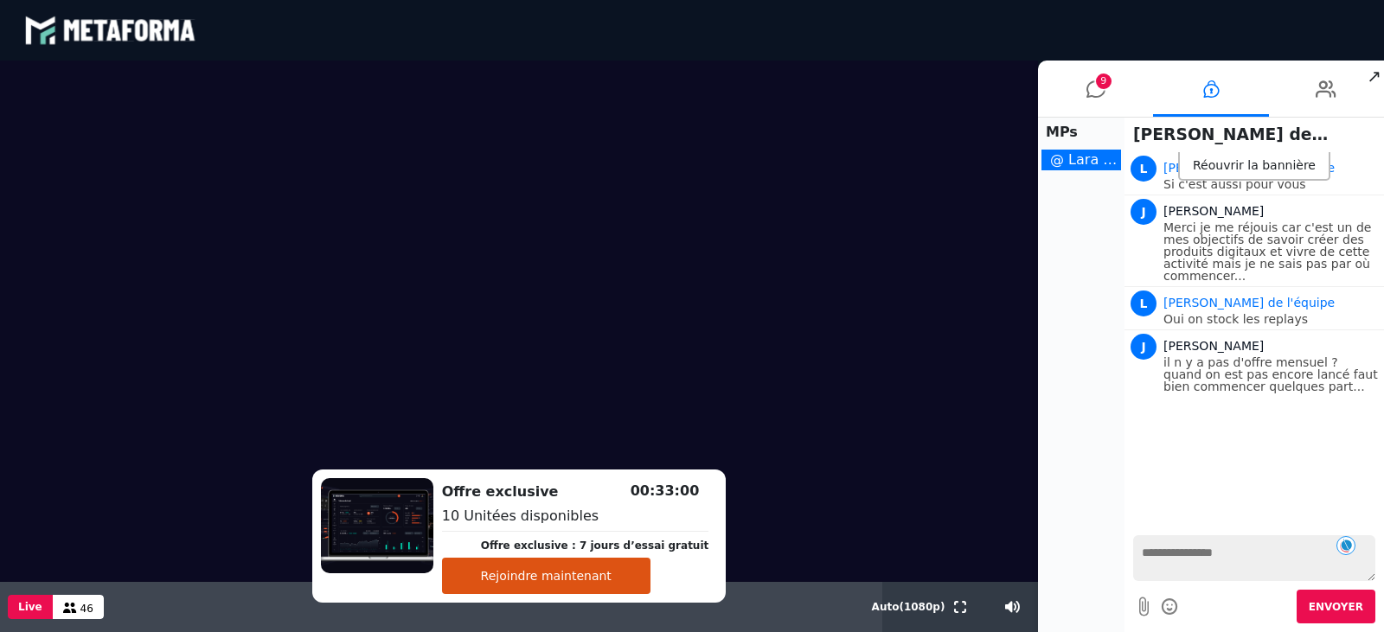
scroll to position [0, 0]
click at [1101, 87] on span "9" at bounding box center [1104, 82] width 16 height 16
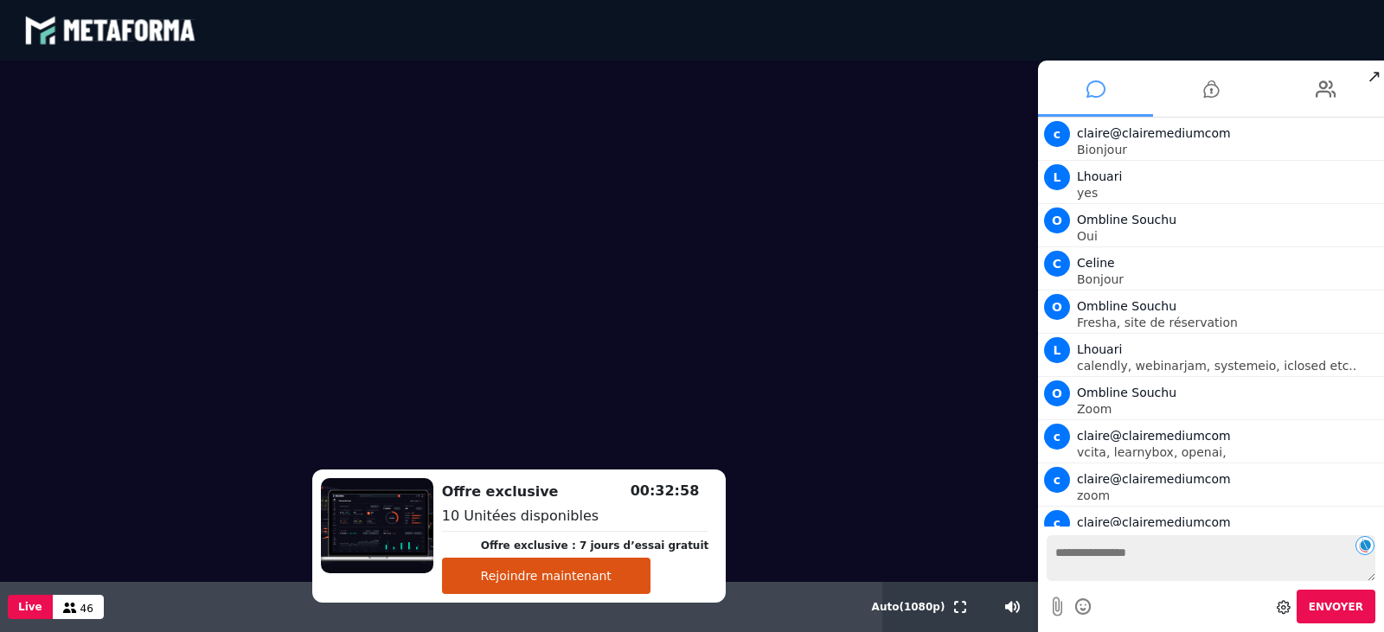
scroll to position [2153, 0]
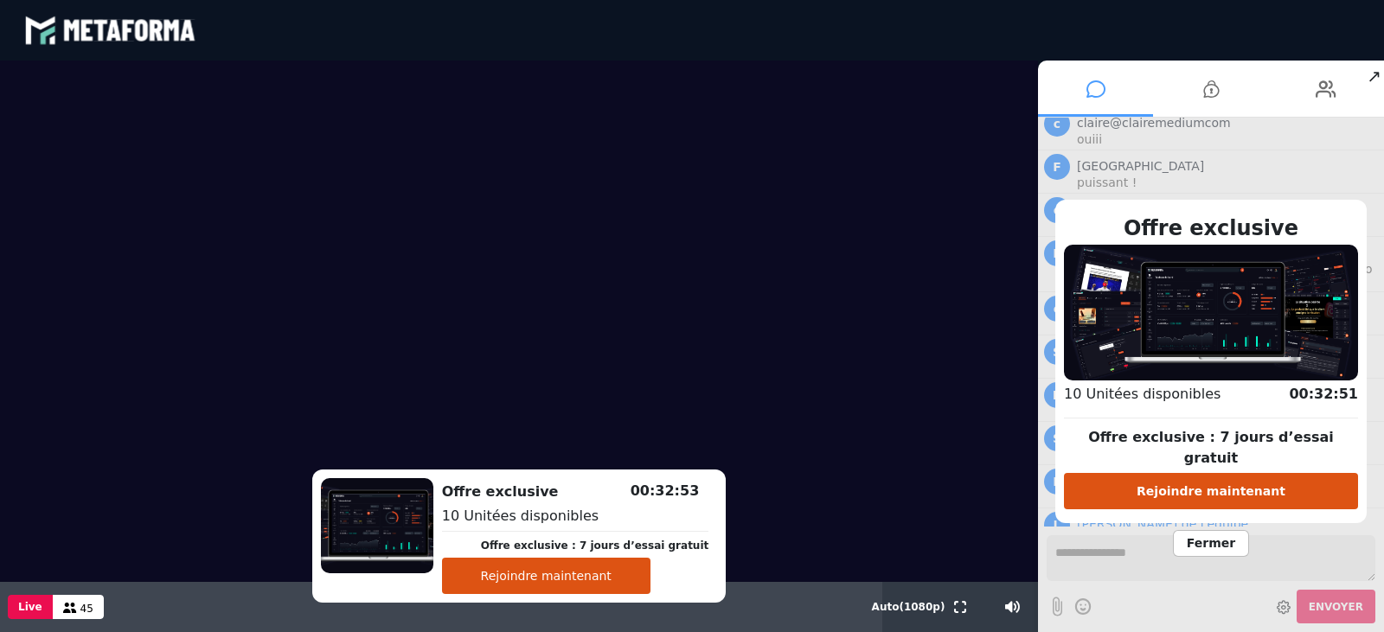
click at [1208, 531] on span "Fermer" at bounding box center [1211, 543] width 76 height 27
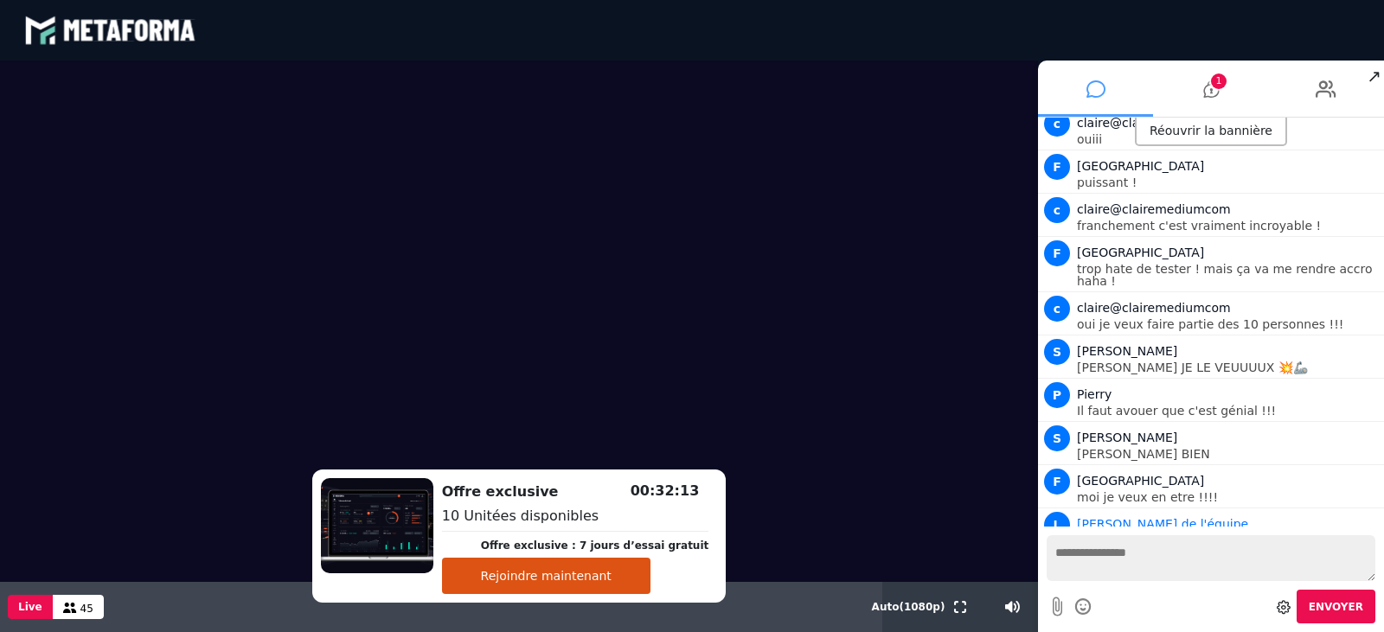
click at [1113, 568] on textarea at bounding box center [1211, 559] width 329 height 46
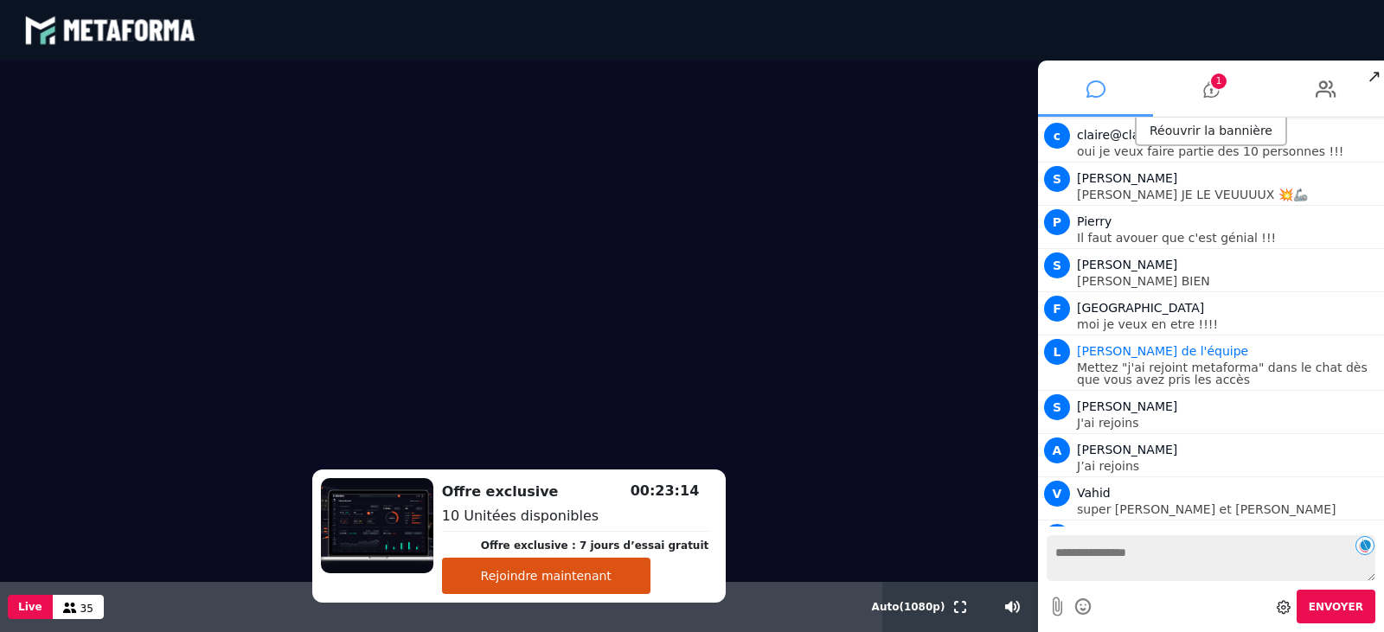
scroll to position [2369, 0]
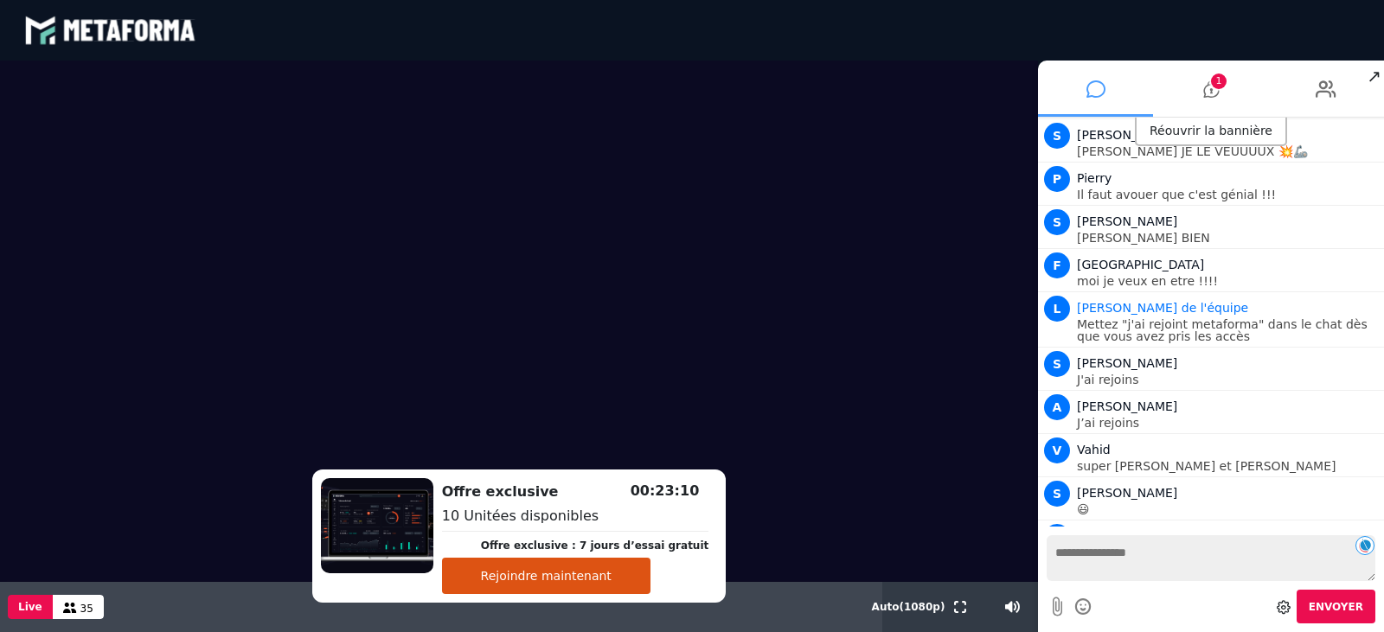
click at [1121, 560] on textarea at bounding box center [1211, 559] width 329 height 46
type textarea "*"
click at [1118, 563] on textarea at bounding box center [1211, 559] width 329 height 46
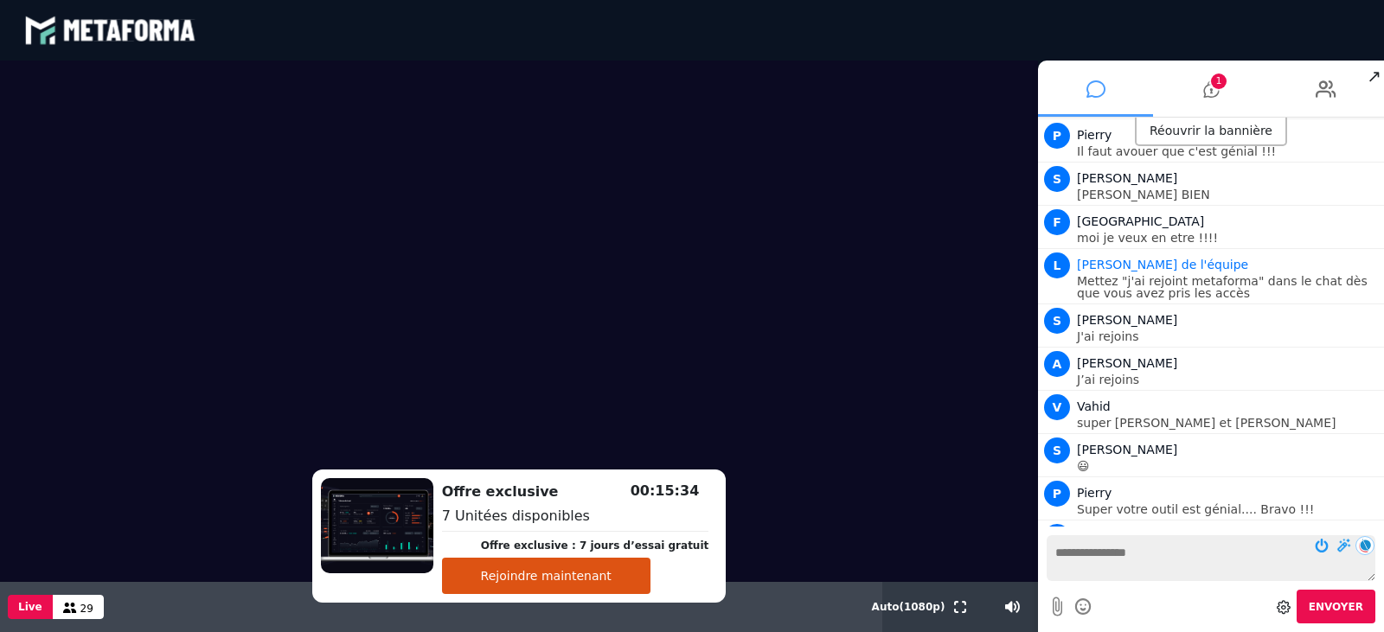
click at [1363, 552] on button at bounding box center [1365, 545] width 19 height 19
click at [1134, 556] on textarea at bounding box center [1211, 559] width 329 height 46
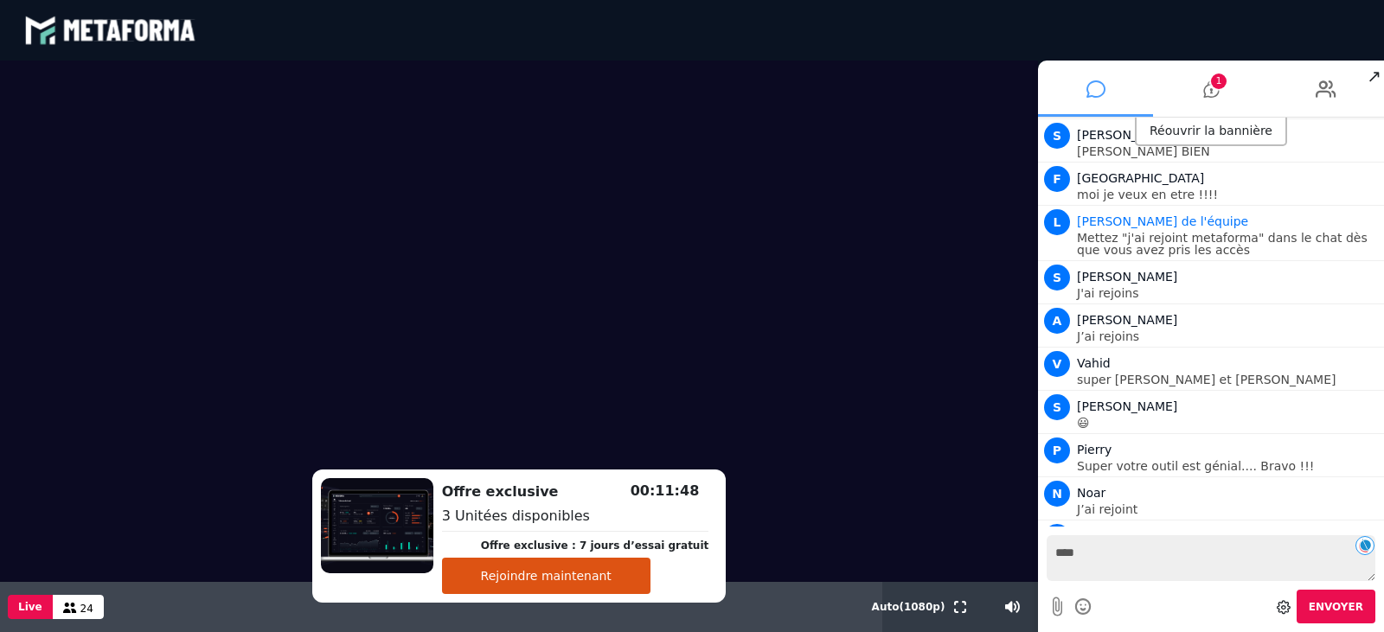
type textarea "*****"
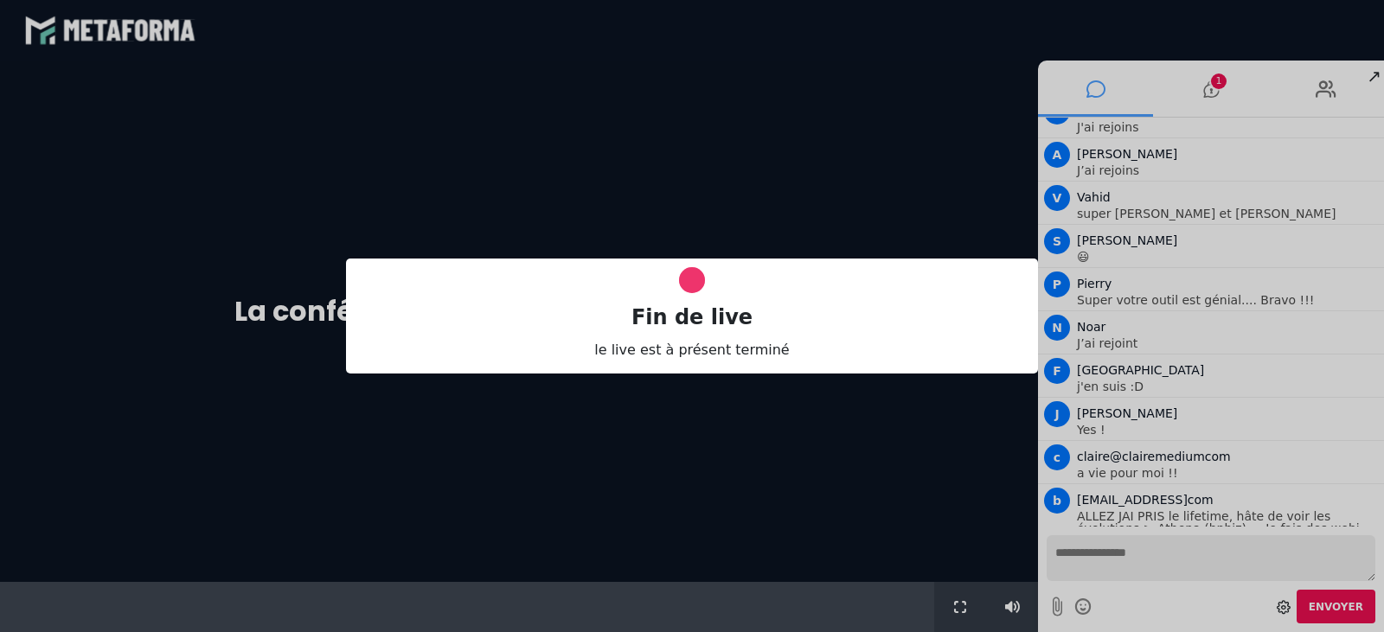
scroll to position [0, 0]
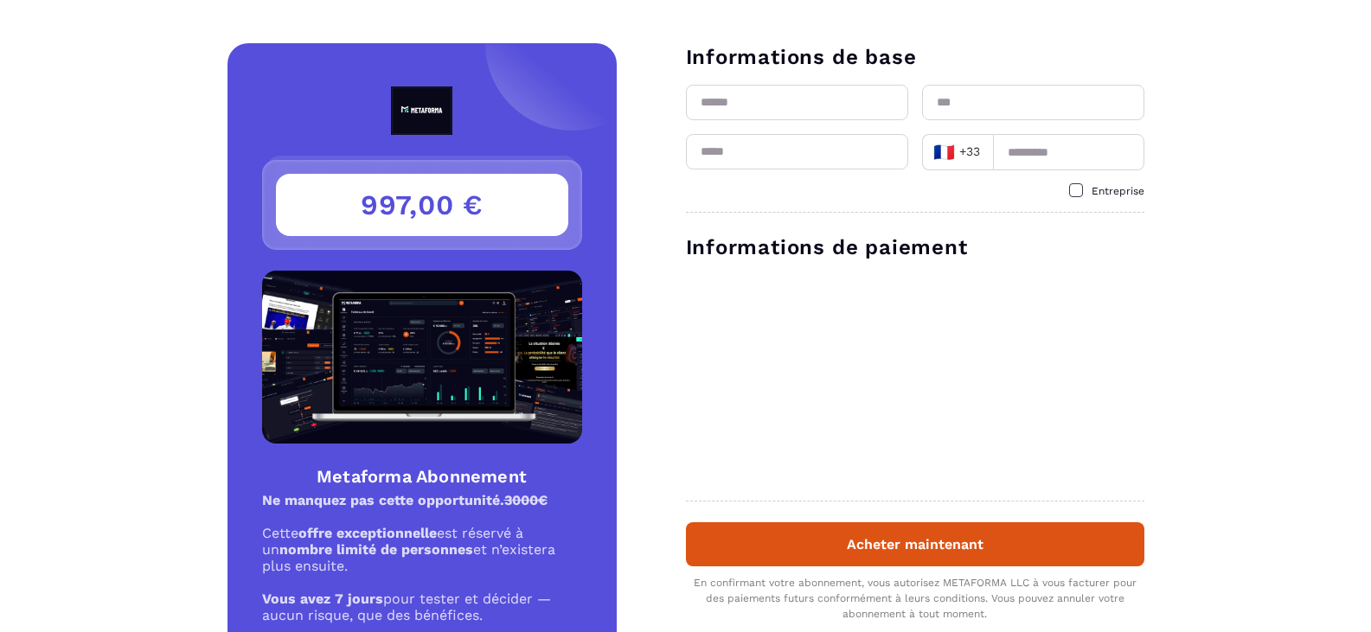
click at [735, 104] on input "text" at bounding box center [797, 102] width 222 height 35
type input "******"
click at [980, 104] on input "text" at bounding box center [1033, 102] width 222 height 35
type input "**********"
click at [807, 163] on input "email" at bounding box center [797, 151] width 222 height 35
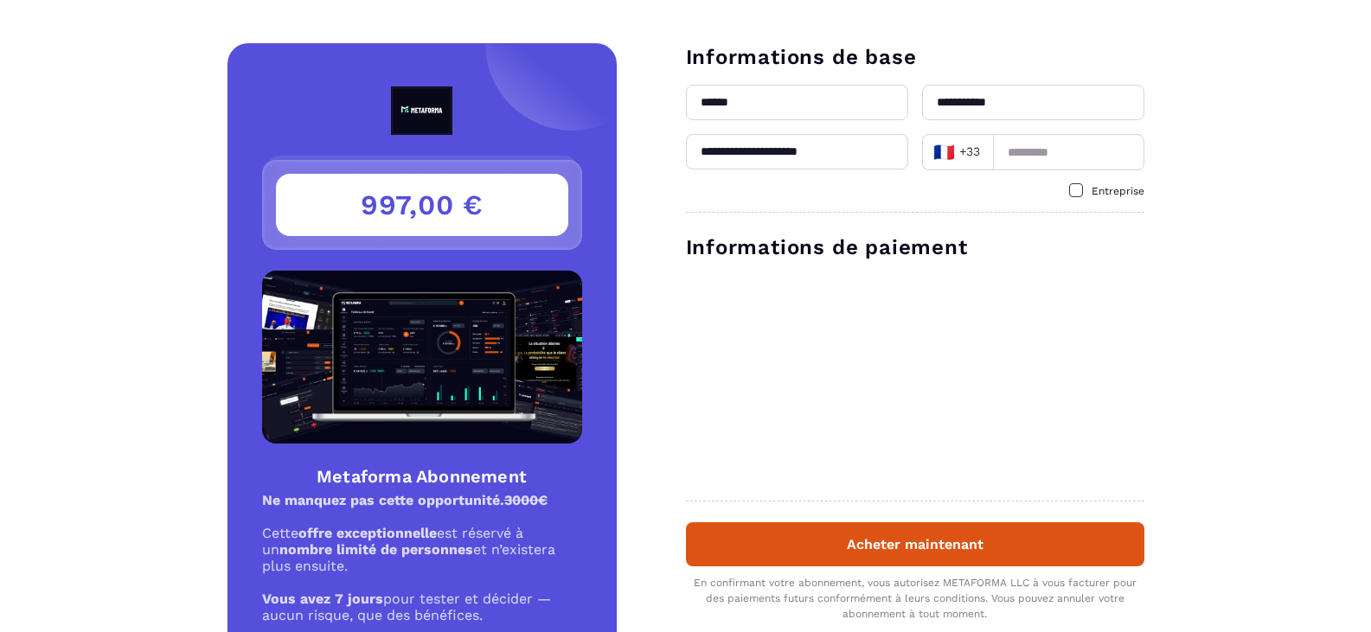
type input "**********"
click at [1060, 143] on input at bounding box center [1068, 152] width 151 height 36
type input "*********"
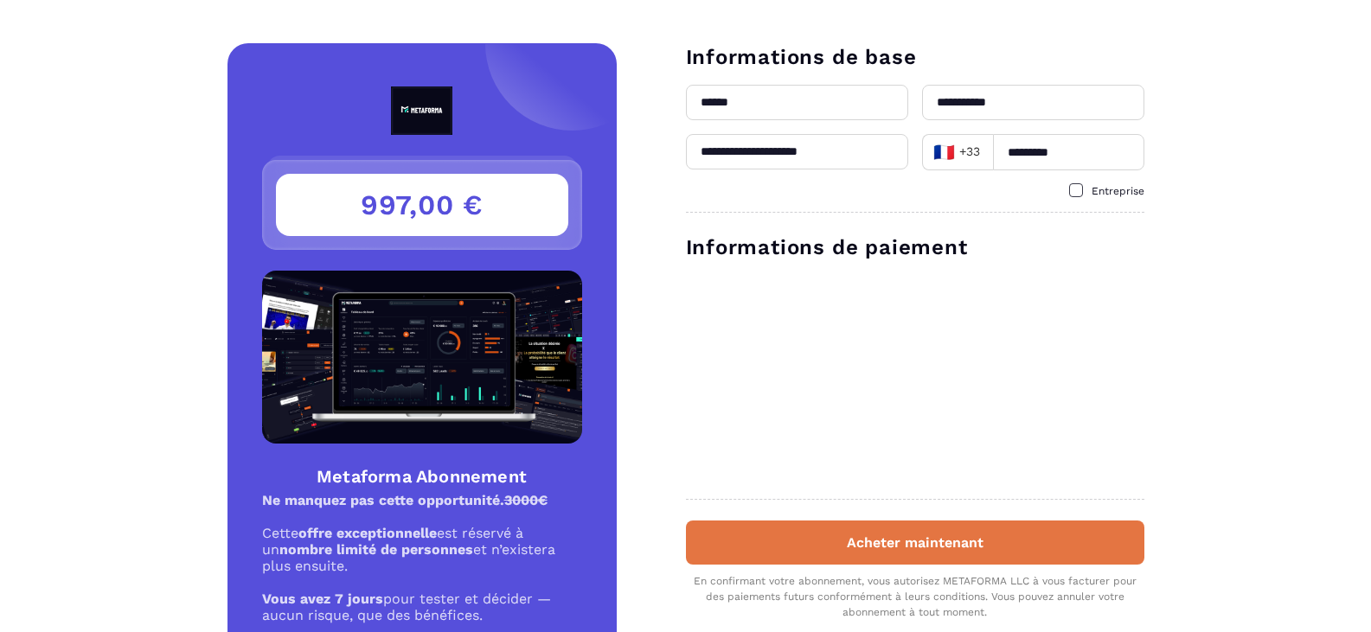
click at [903, 540] on button "Acheter maintenant" at bounding box center [915, 543] width 459 height 44
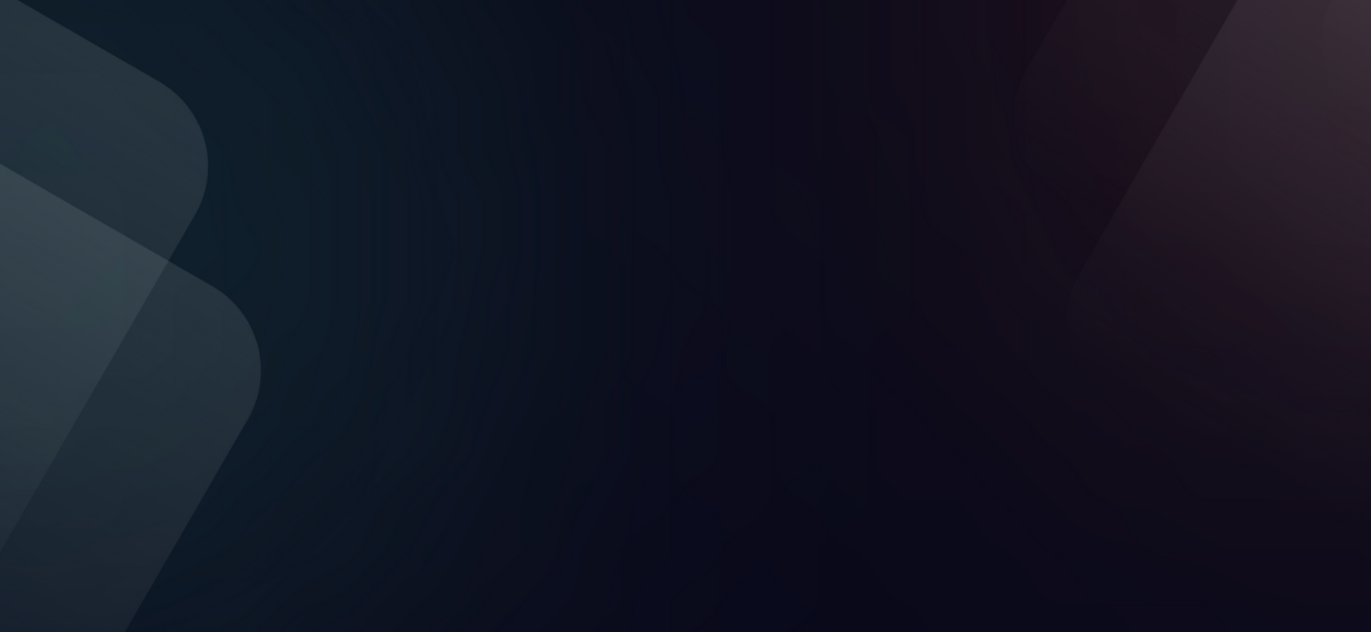
scroll to position [374, 0]
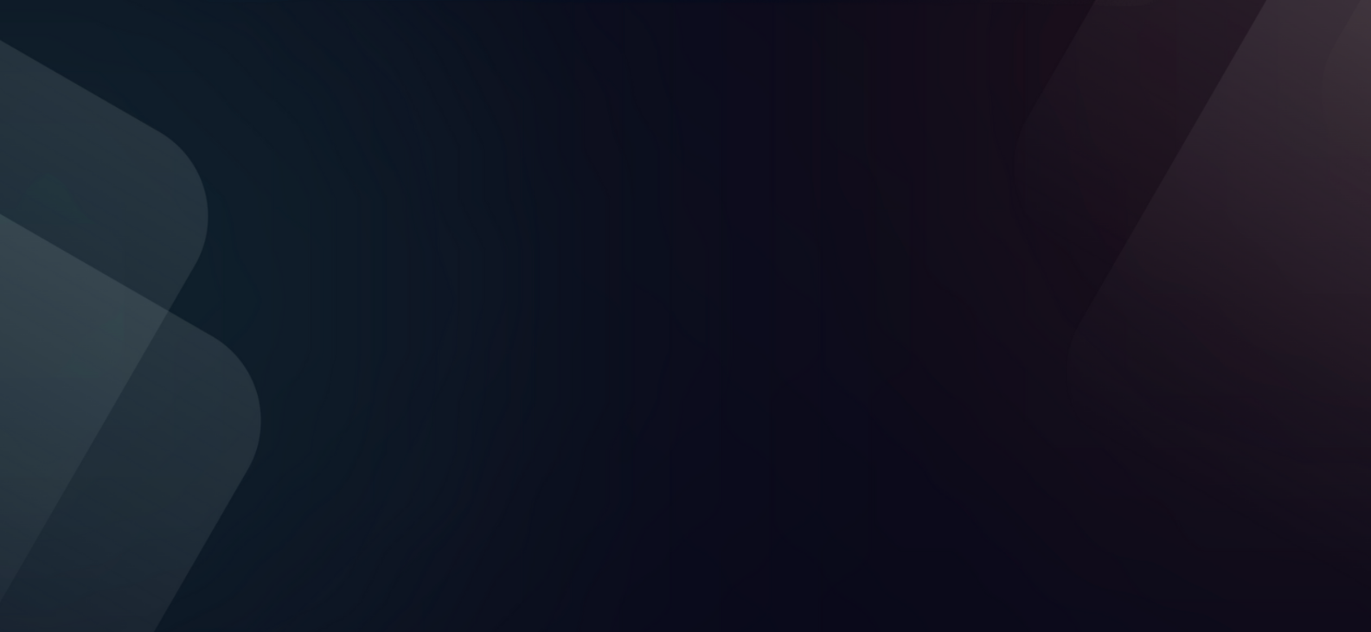
scroll to position [299, 0]
